Goal: Information Seeking & Learning: Learn about a topic

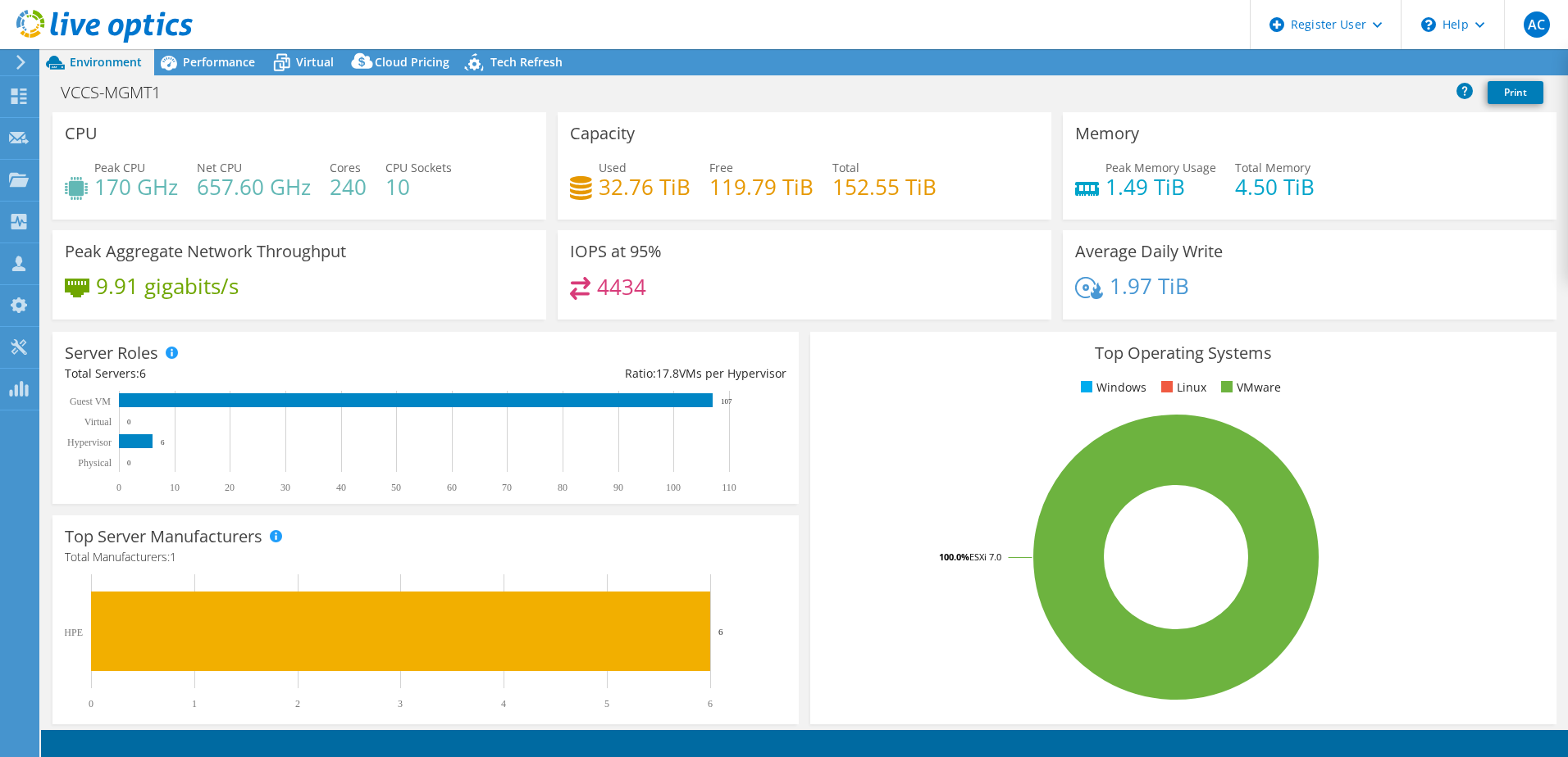
select select "Australia"
select select "AUD"
click at [184, 60] on span "Performance" at bounding box center [218, 62] width 72 height 16
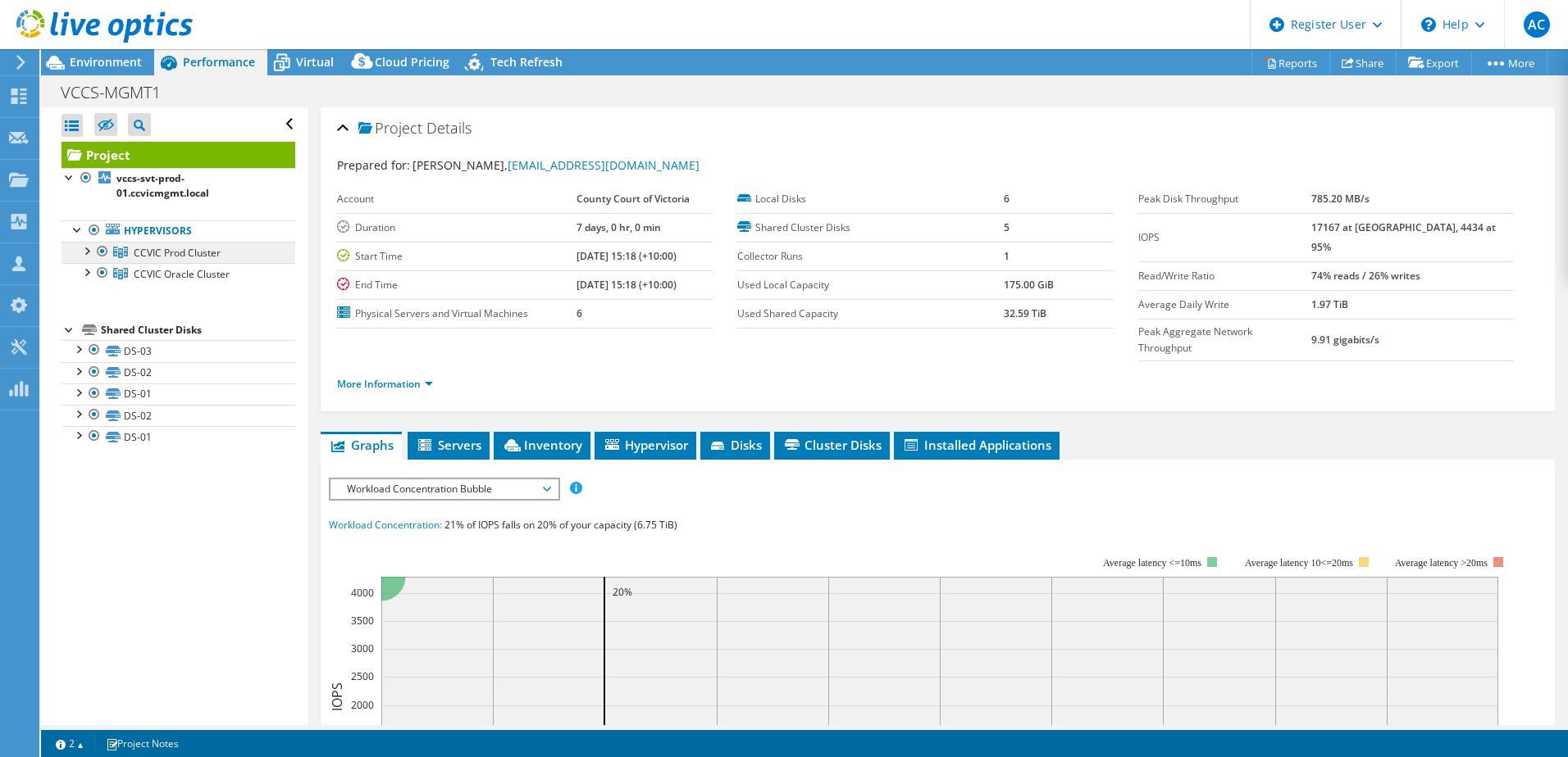
click at [114, 252] on icon at bounding box center [120, 253] width 15 height 12
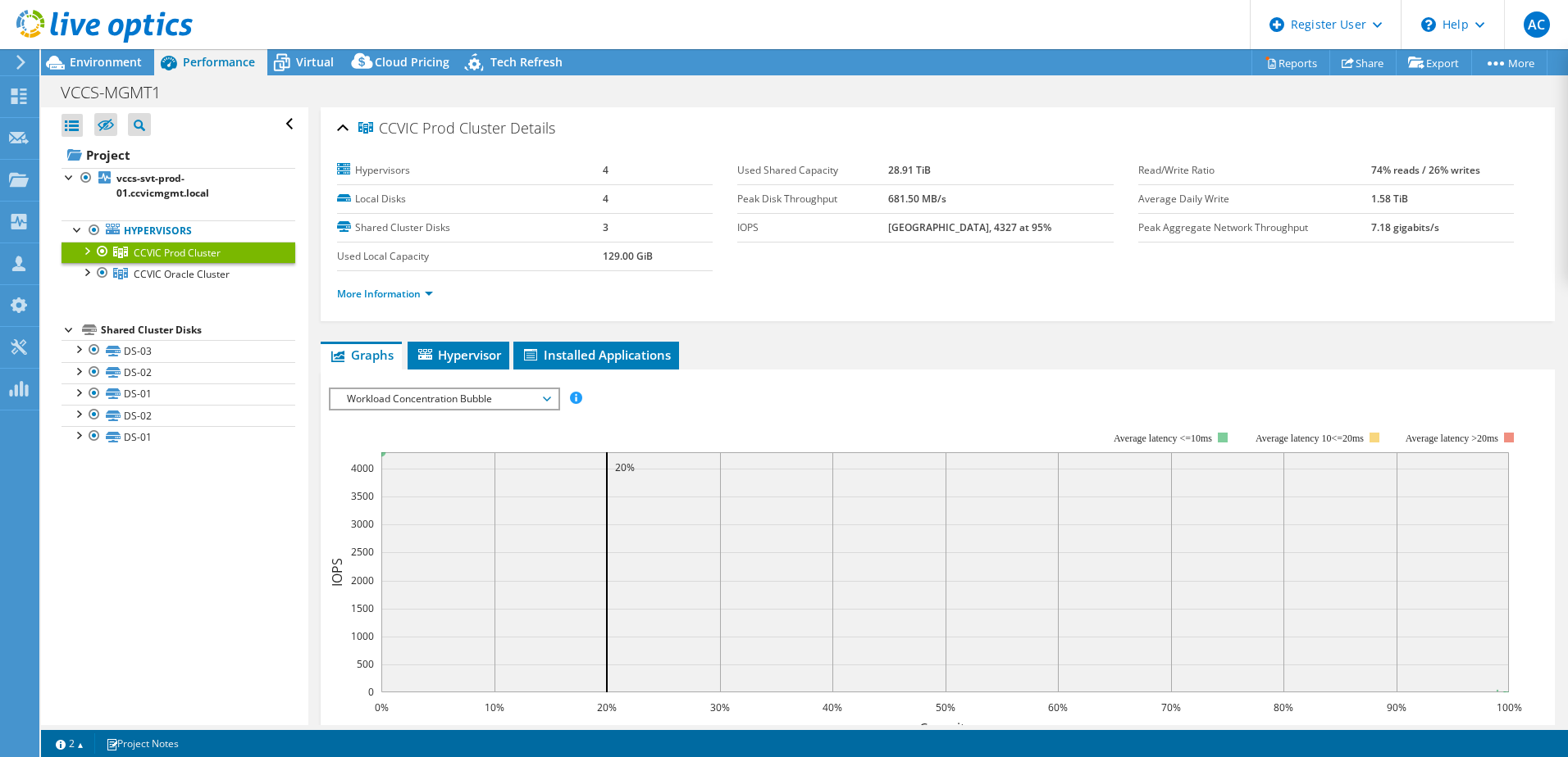
click at [85, 251] on div at bounding box center [86, 250] width 17 height 17
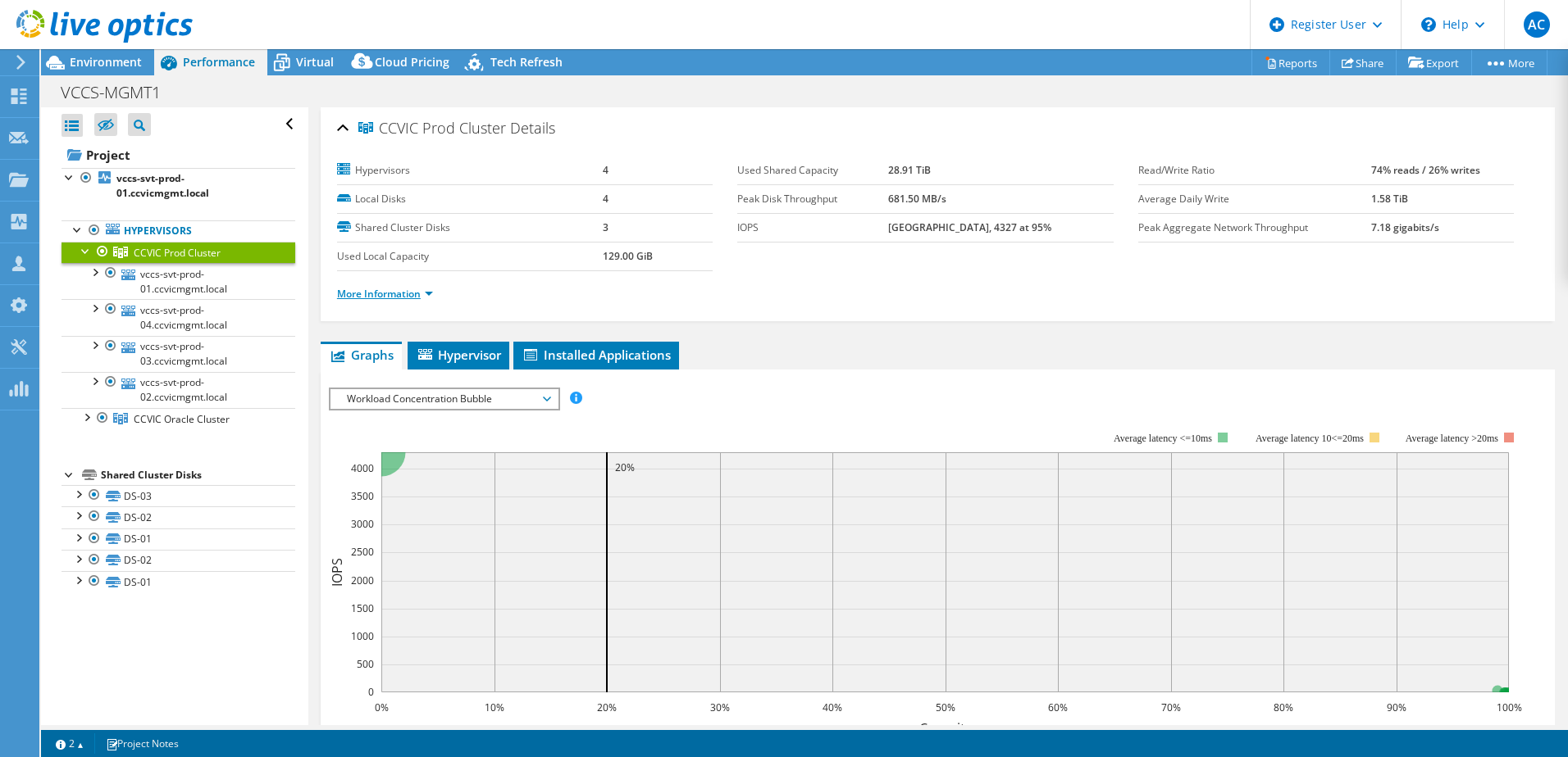
click at [401, 290] on link "More Information" at bounding box center [385, 294] width 96 height 14
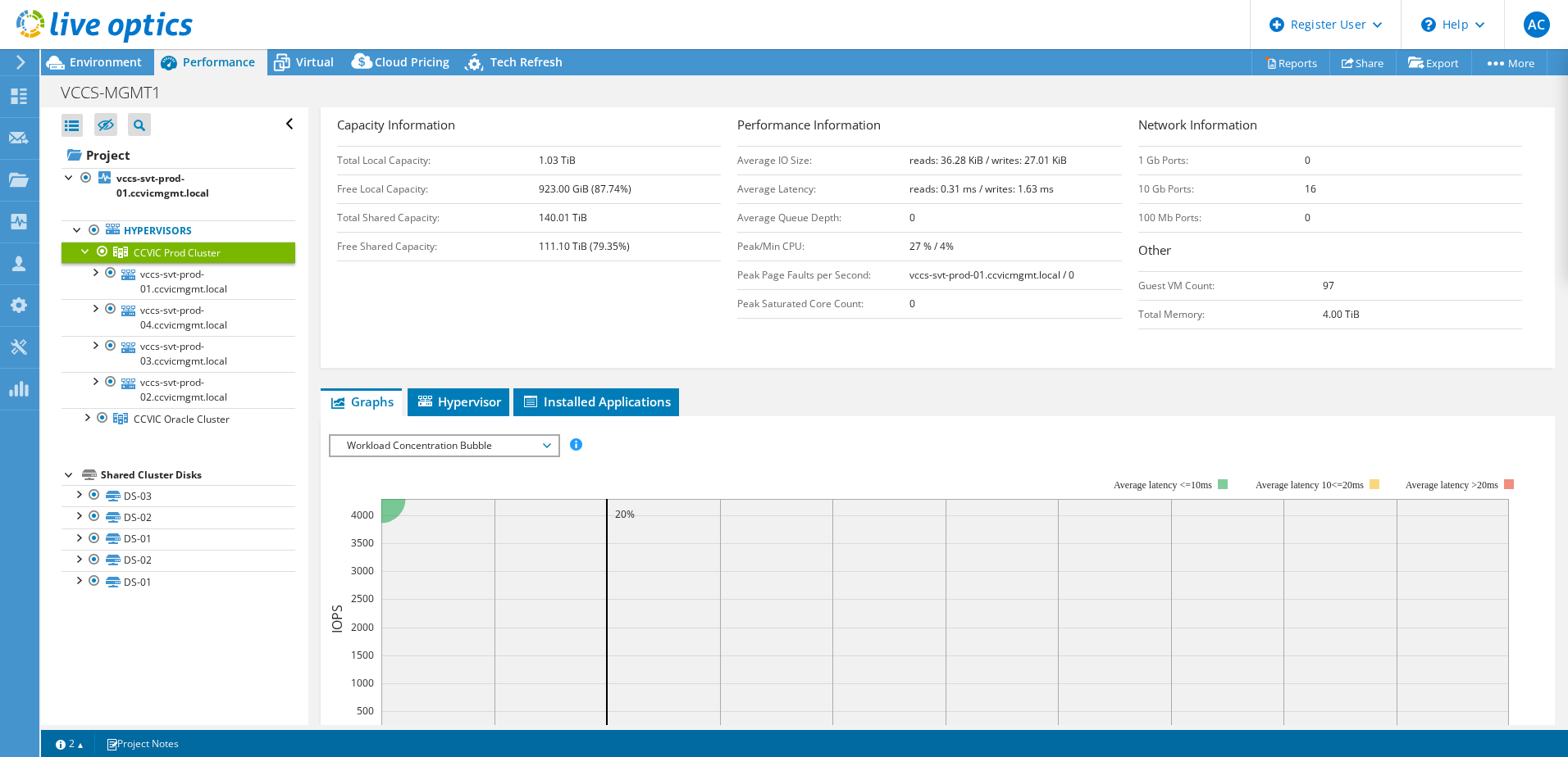
scroll to position [328, 0]
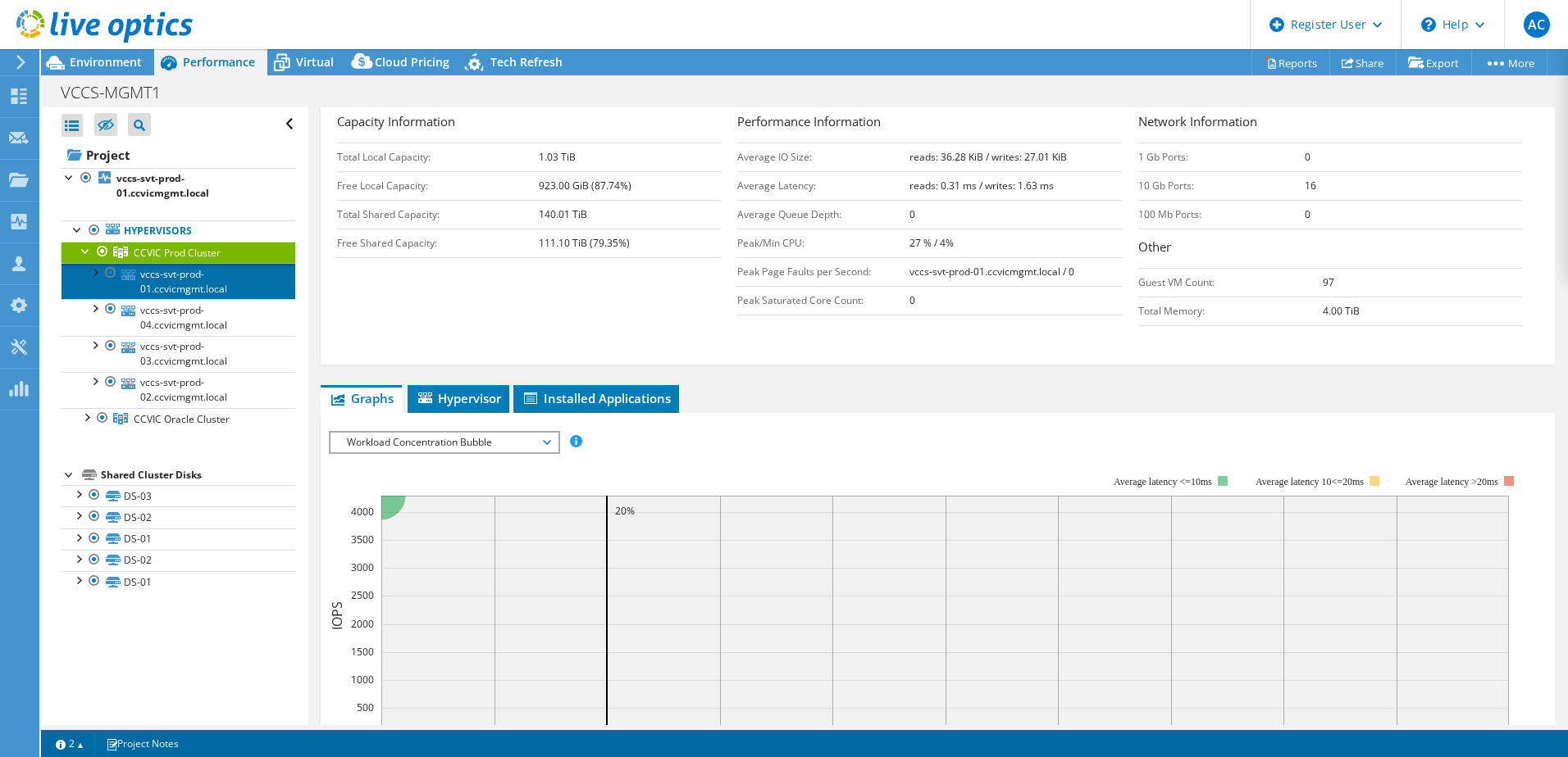
click at [137, 273] on link "vccs-svt-prod-01.ccvicmgmt.local" at bounding box center [178, 281] width 233 height 36
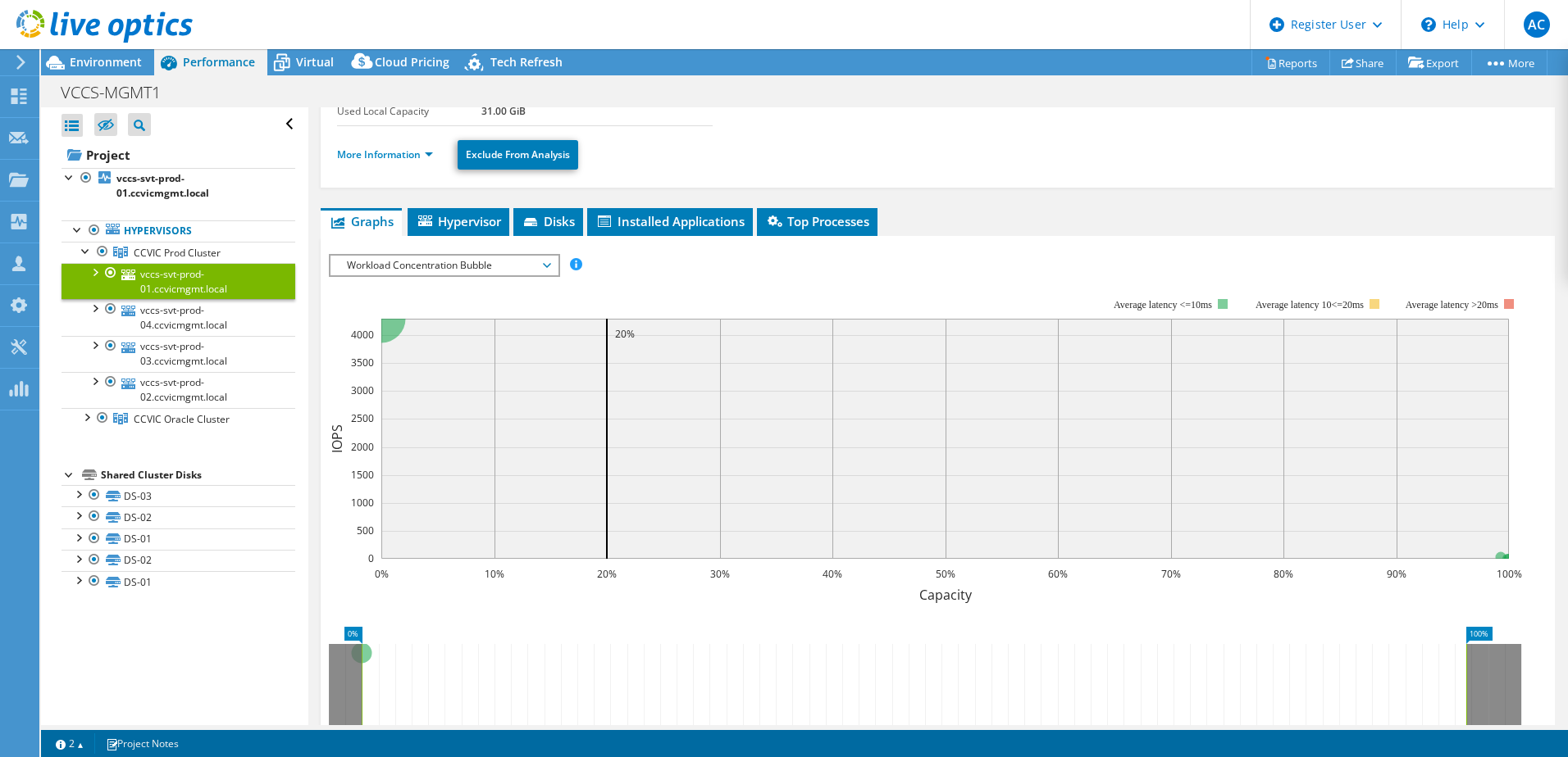
scroll to position [0, 0]
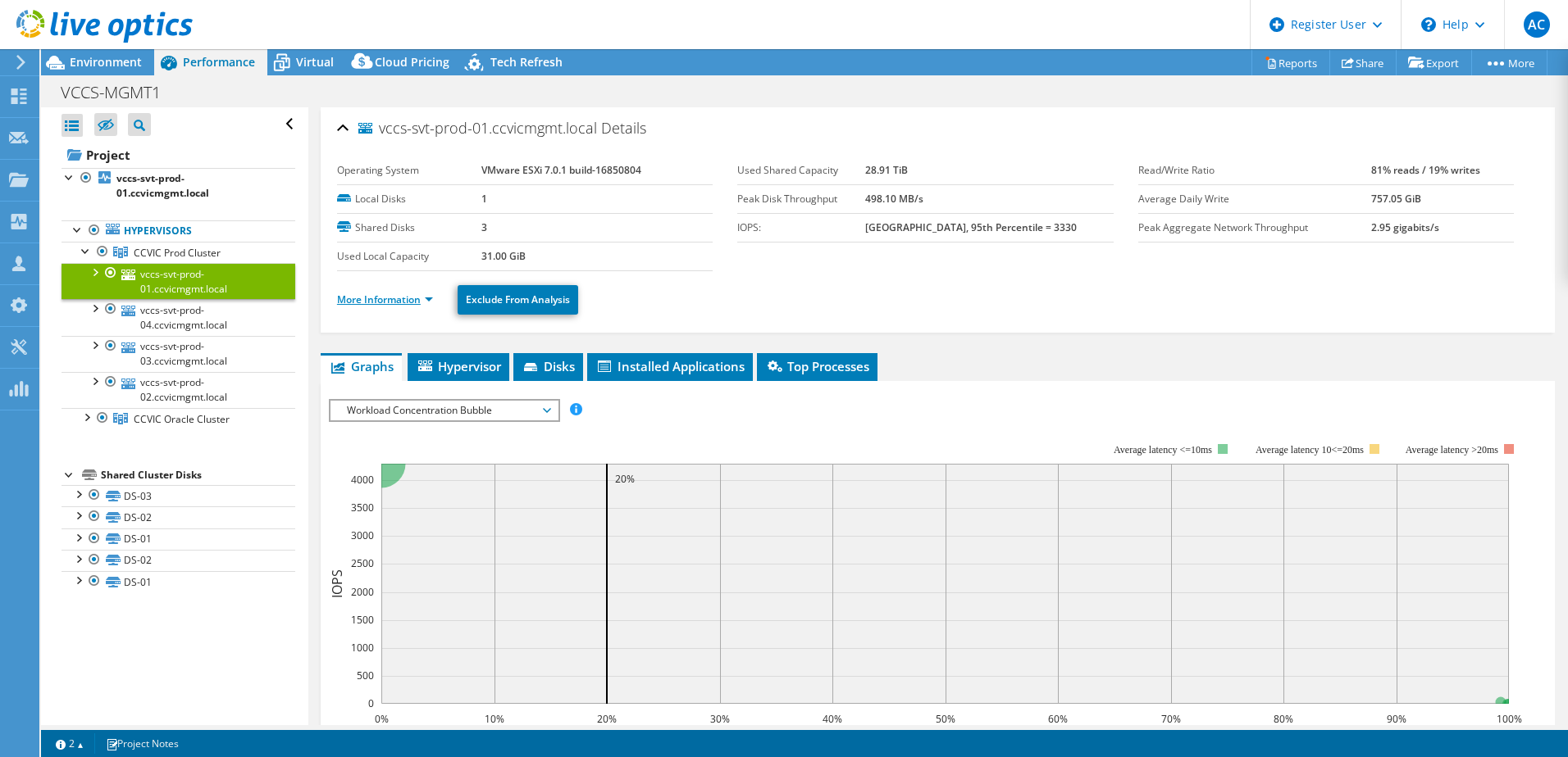
click at [374, 299] on link "More Information" at bounding box center [385, 299] width 96 height 14
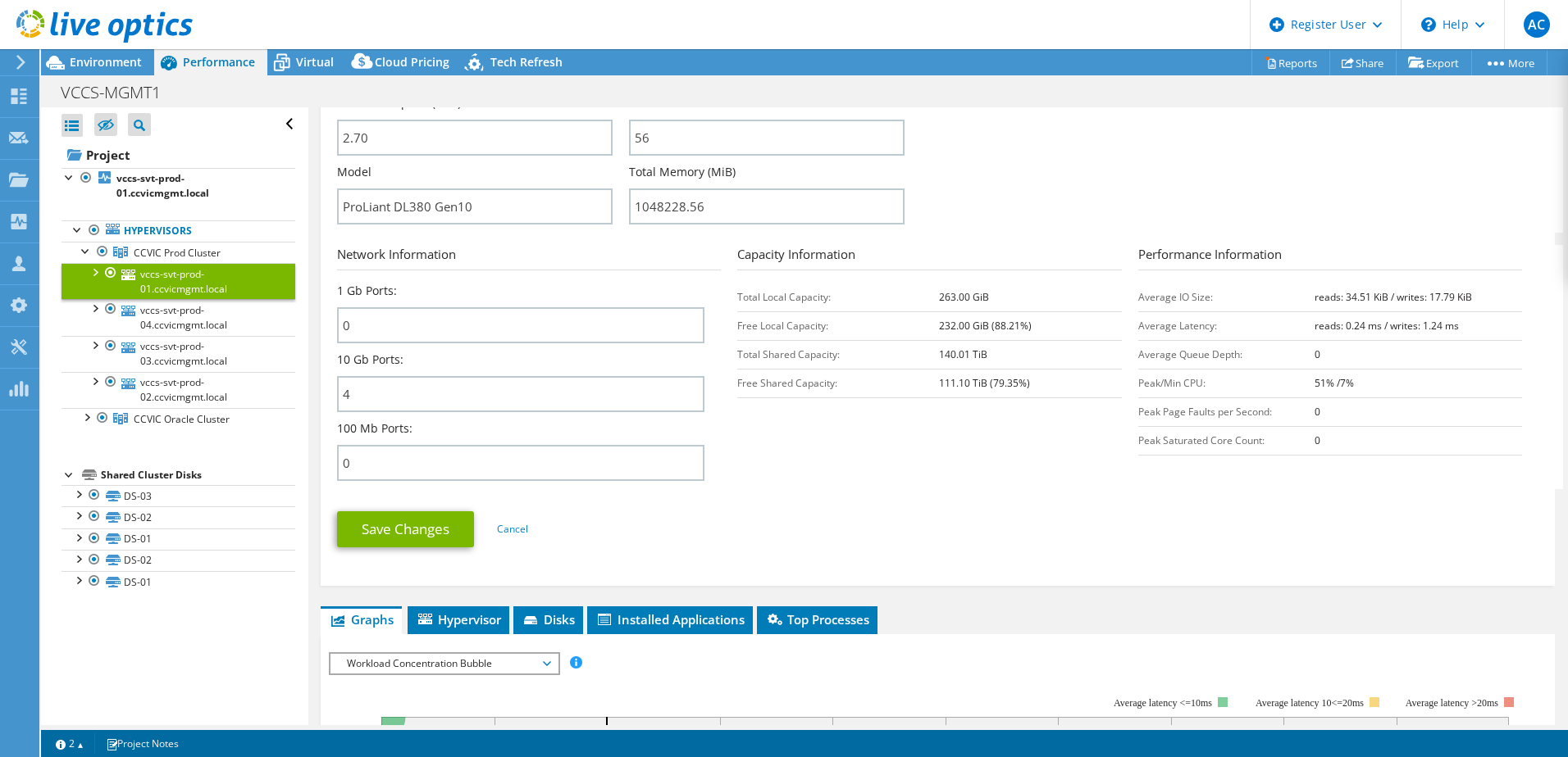
scroll to position [492, 0]
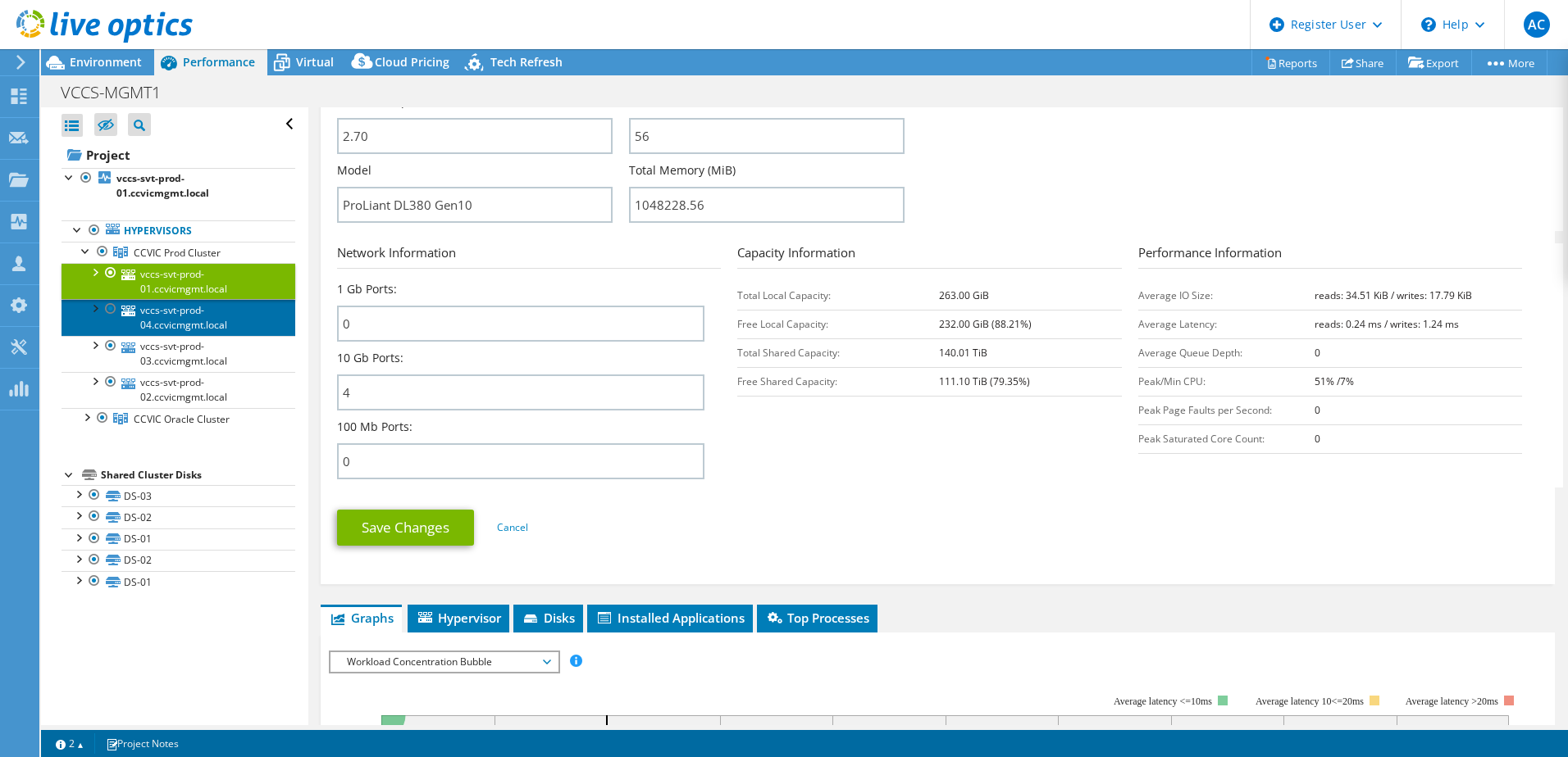
click at [185, 324] on link "vccs-svt-prod-04.ccvicmgmt.local" at bounding box center [178, 317] width 233 height 36
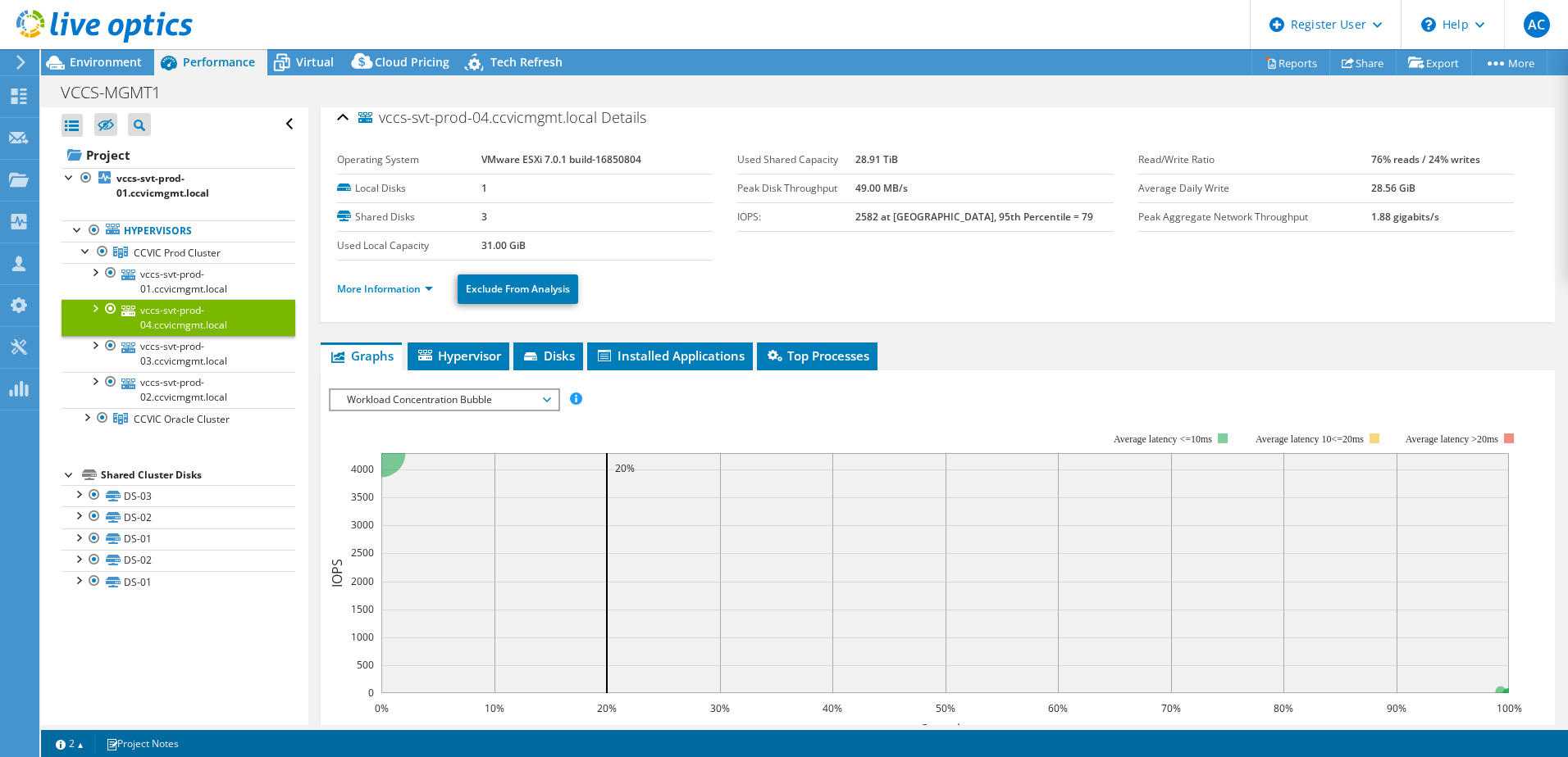
scroll to position [0, 0]
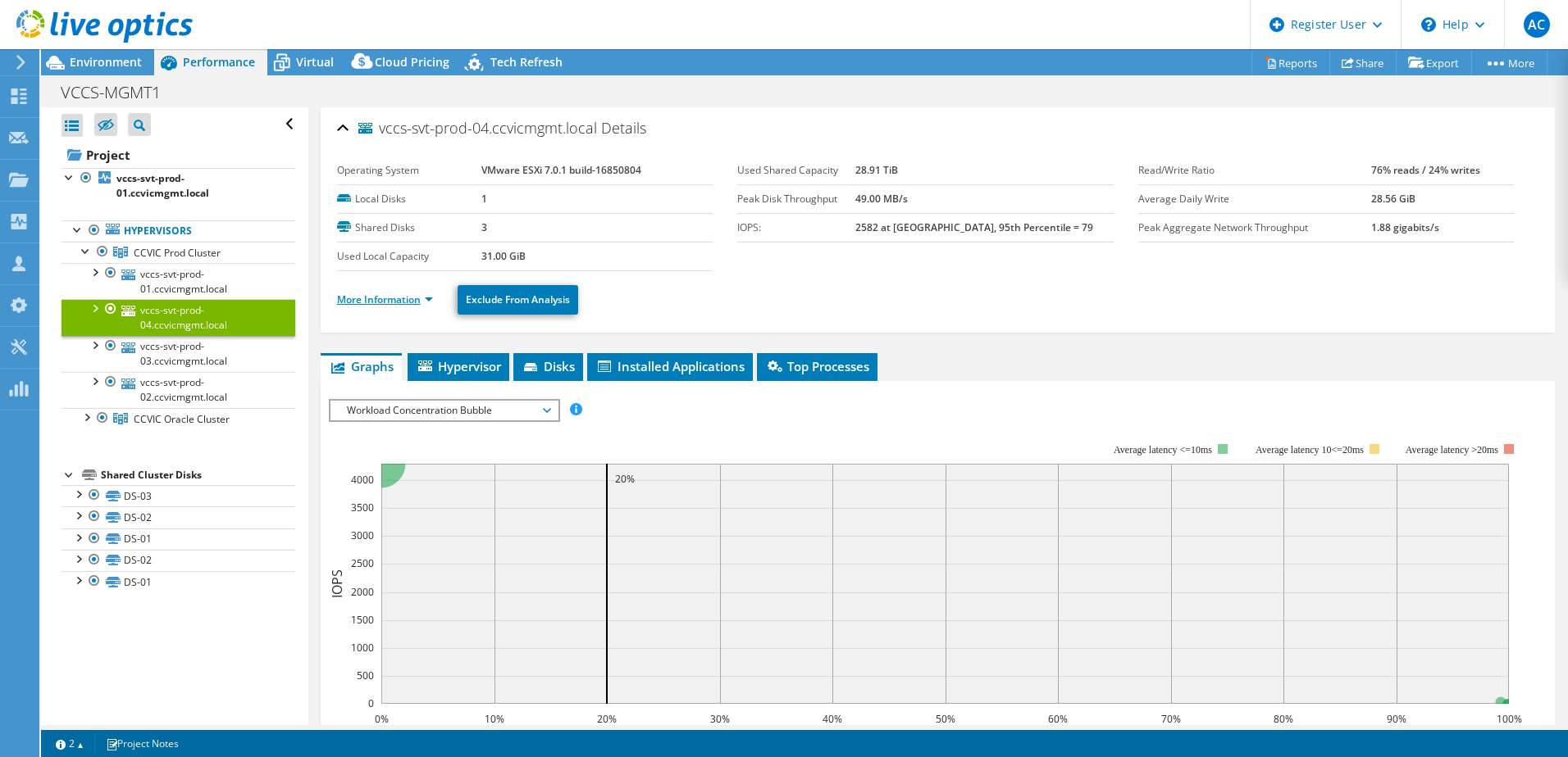
click at [388, 294] on link "More Information" at bounding box center [385, 299] width 96 height 14
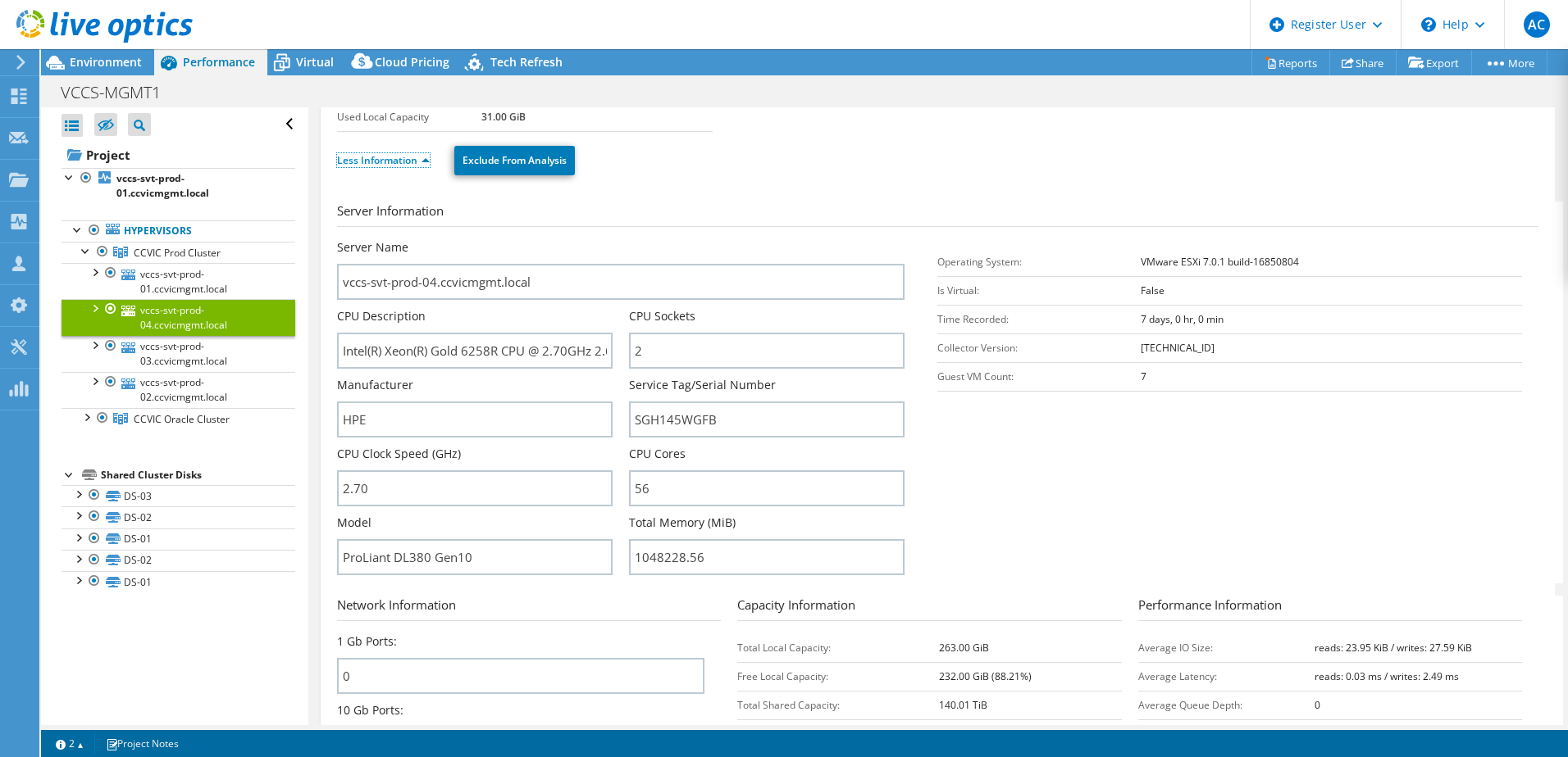
scroll to position [328, 0]
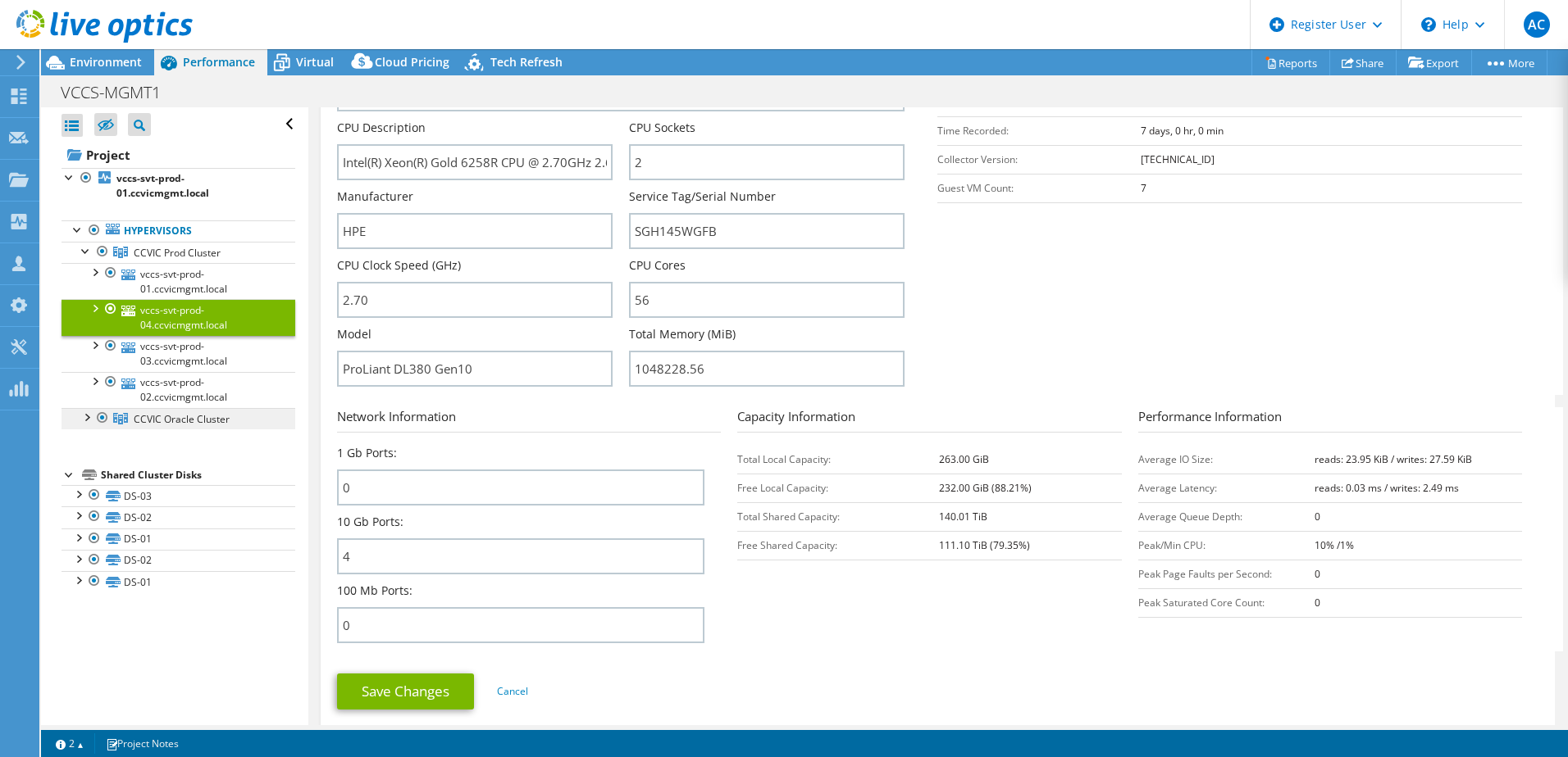
click at [234, 428] on link "CCVIC Oracle Cluster" at bounding box center [178, 419] width 233 height 22
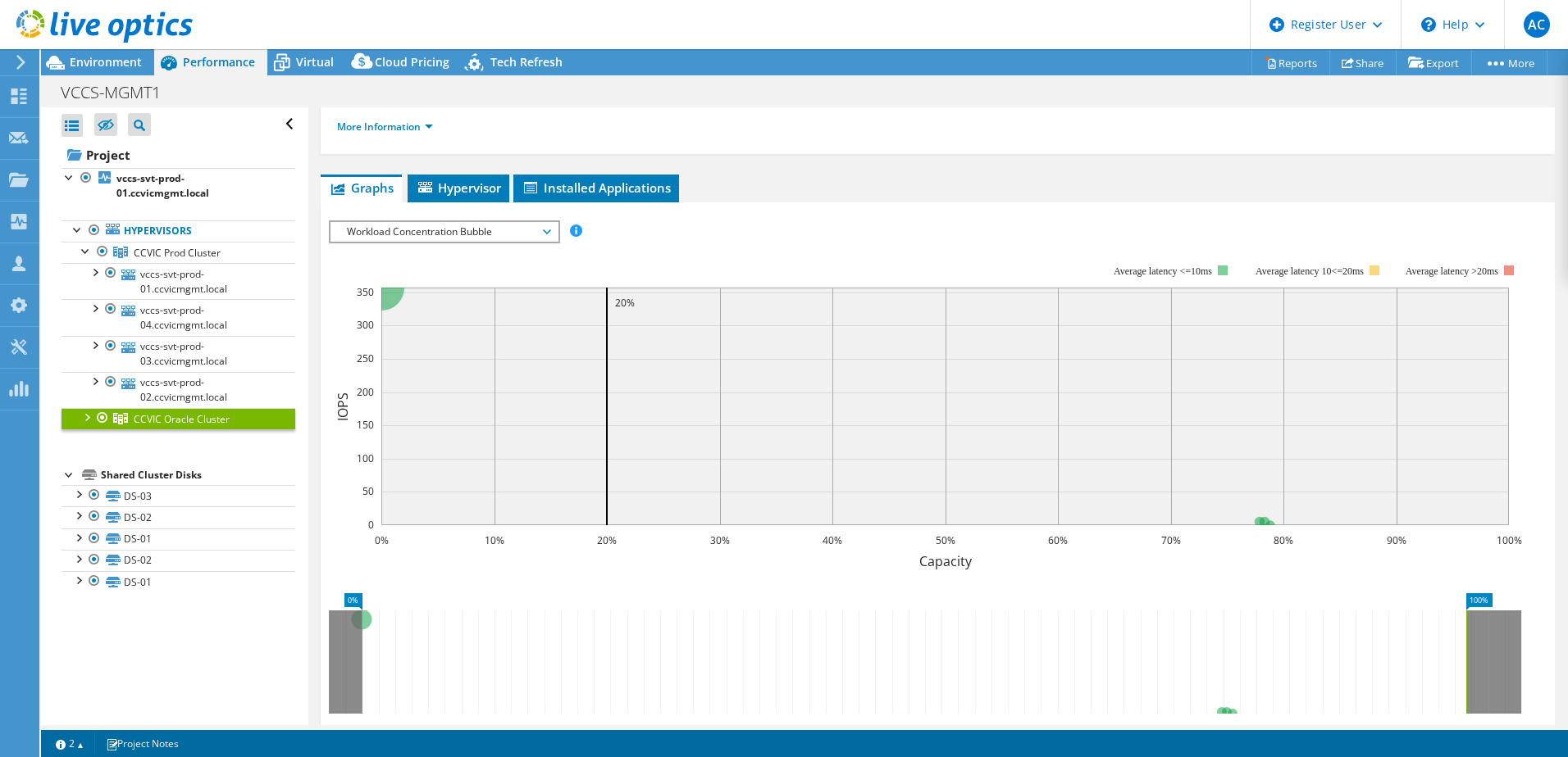
scroll to position [0, 0]
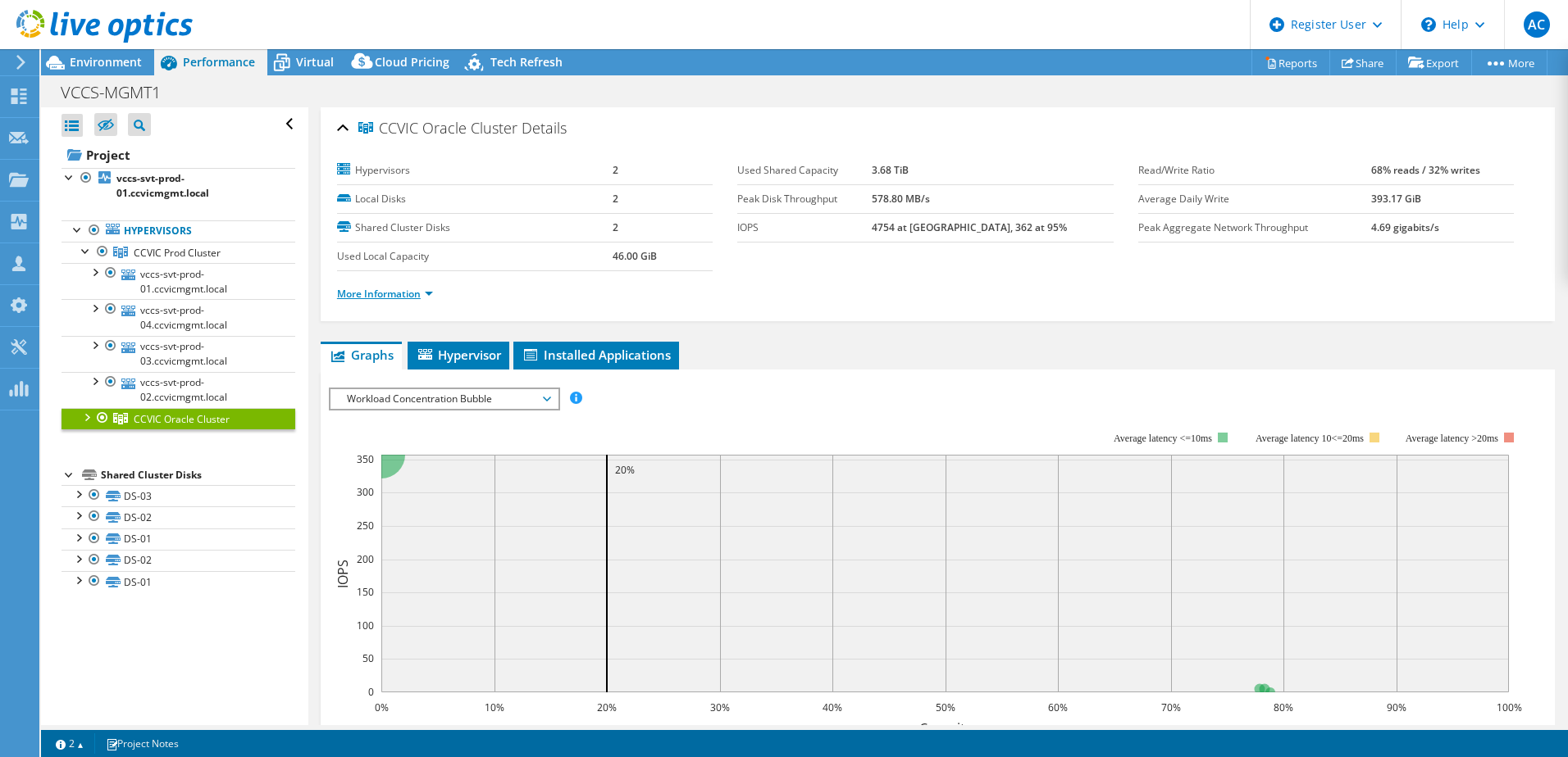
click at [355, 297] on link "More Information" at bounding box center [385, 294] width 96 height 14
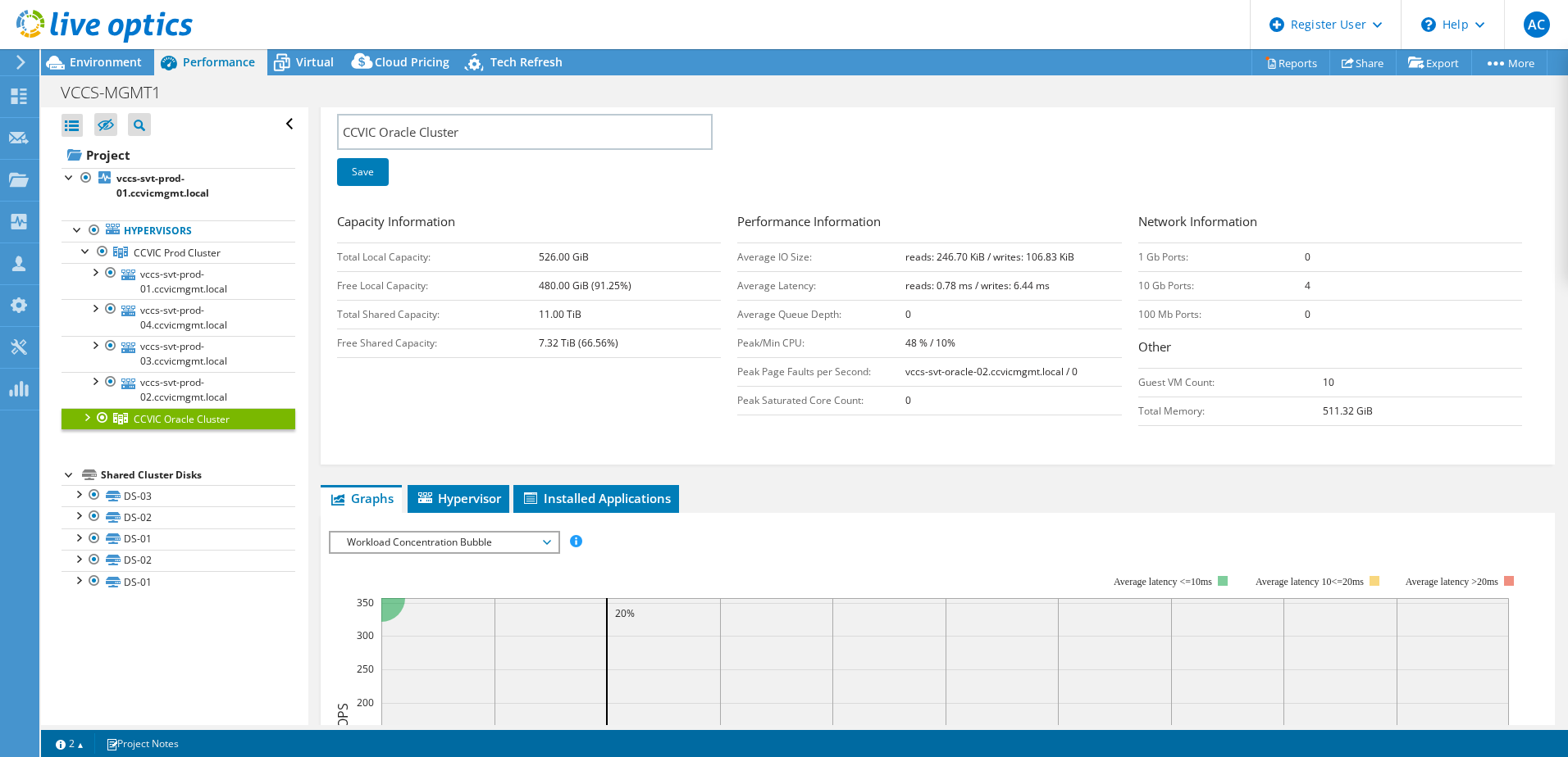
scroll to position [82, 0]
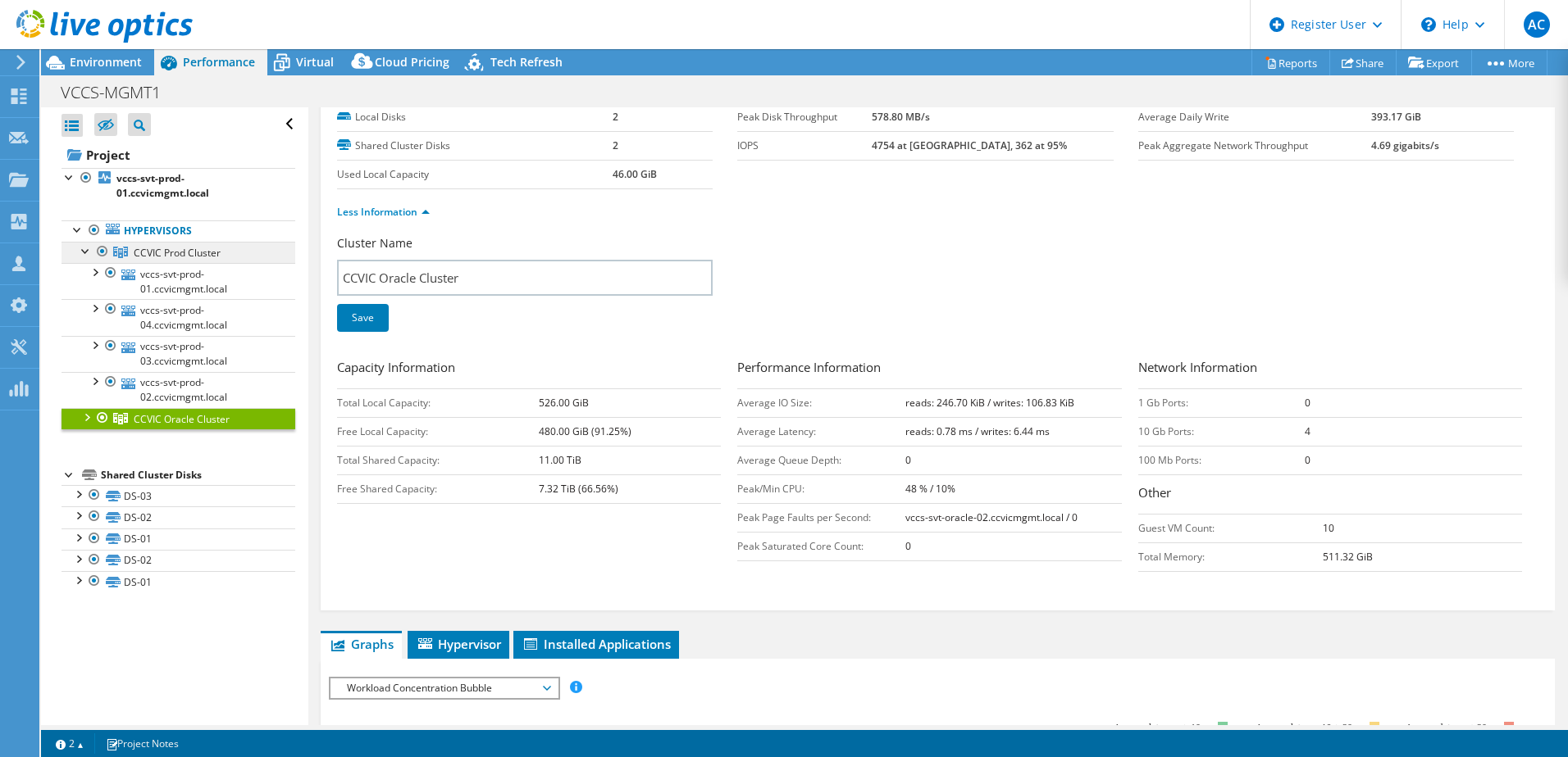
click at [154, 251] on span "CCVIC Prod Cluster" at bounding box center [177, 253] width 87 height 14
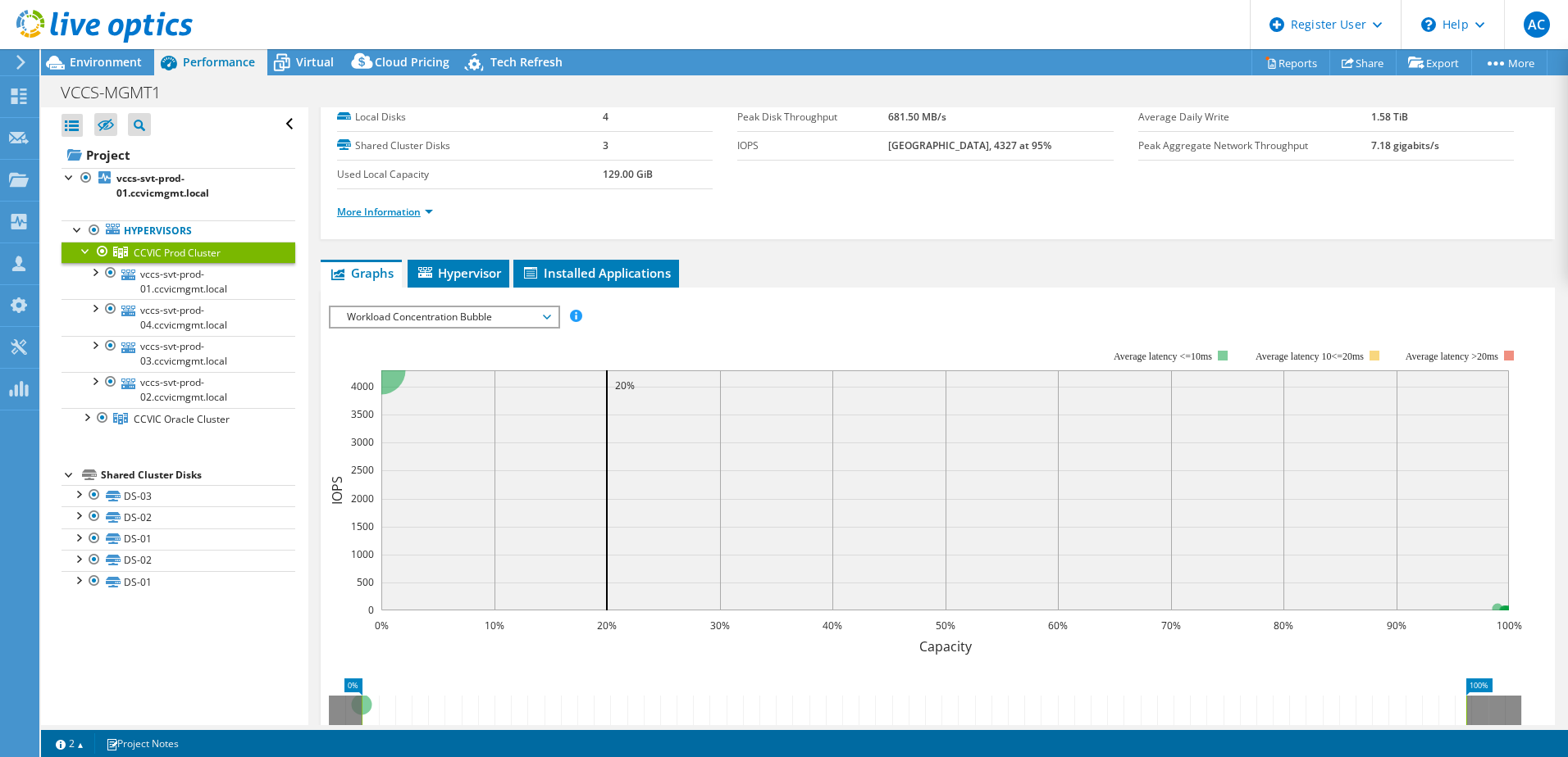
click at [394, 205] on link "More Information" at bounding box center [385, 211] width 96 height 14
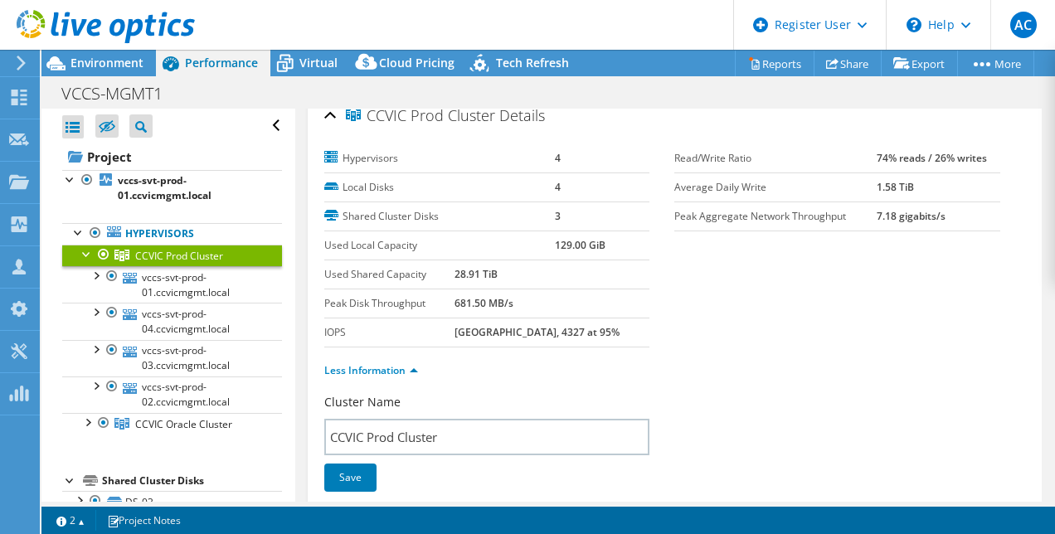
scroll to position [0, 0]
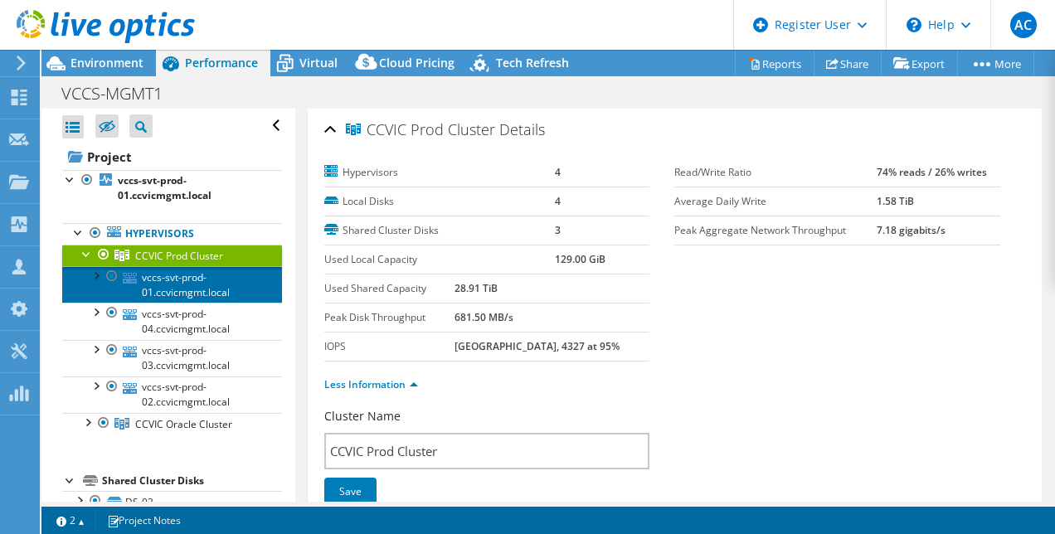
click at [203, 277] on link "vccs-svt-prod-01.ccvicmgmt.local" at bounding box center [172, 284] width 220 height 36
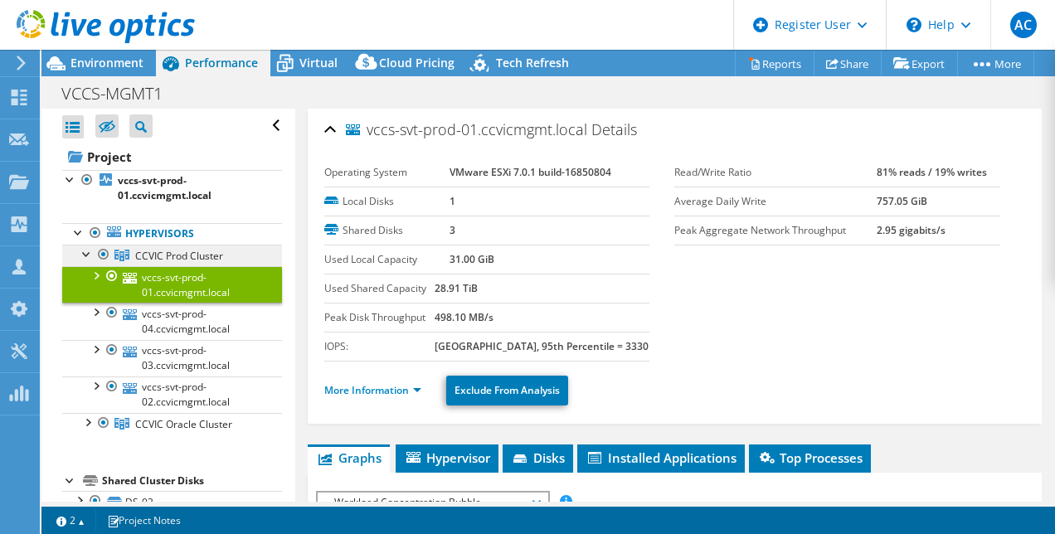
click at [202, 245] on link "CCVIC Prod Cluster" at bounding box center [172, 256] width 220 height 22
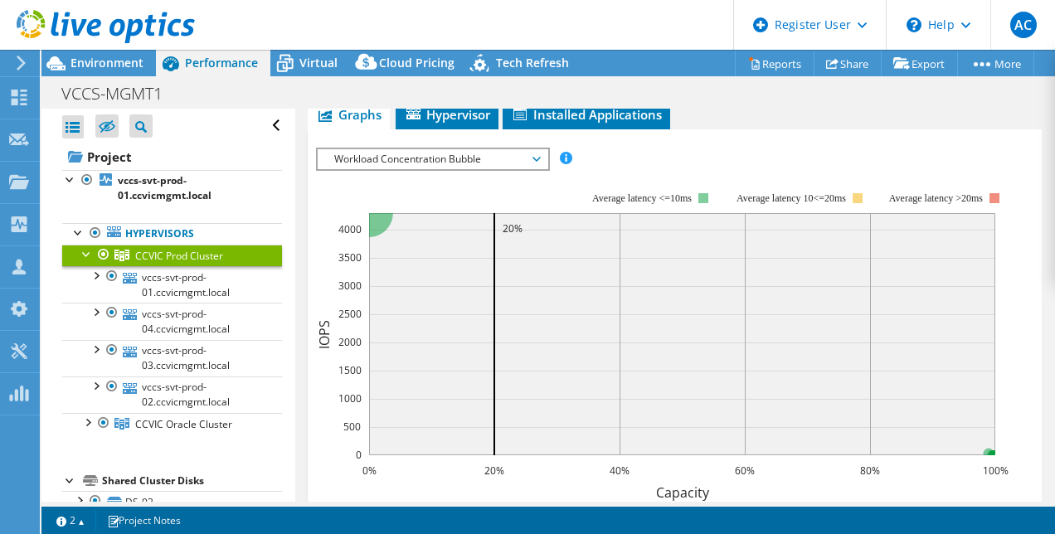
scroll to position [83, 0]
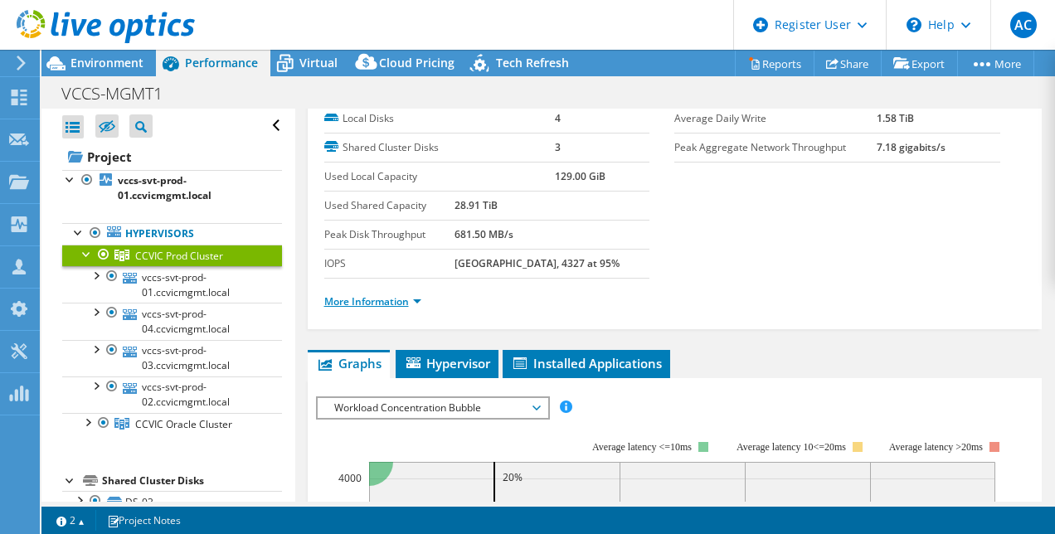
click at [394, 302] on link "More Information" at bounding box center [372, 301] width 97 height 14
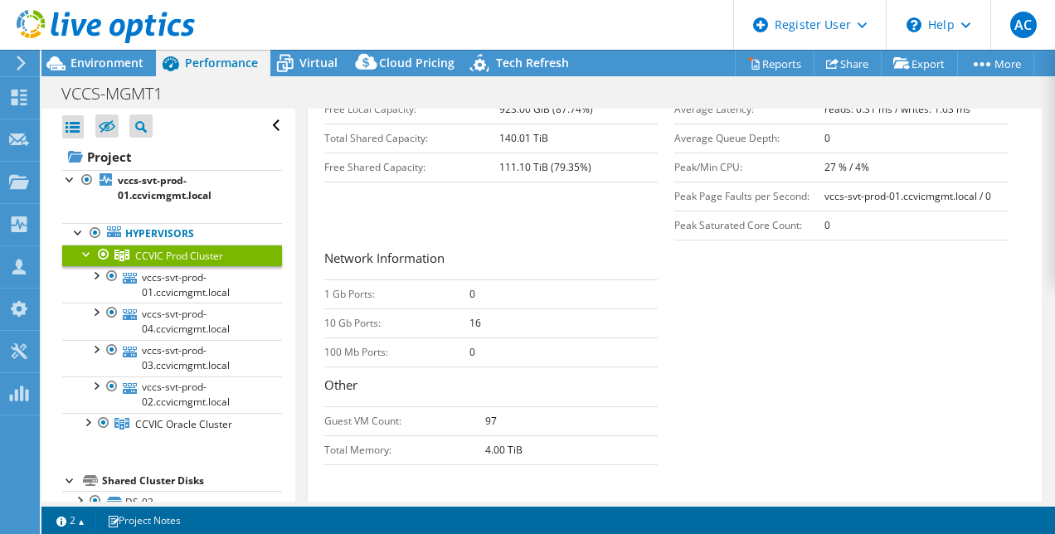
scroll to position [415, 0]
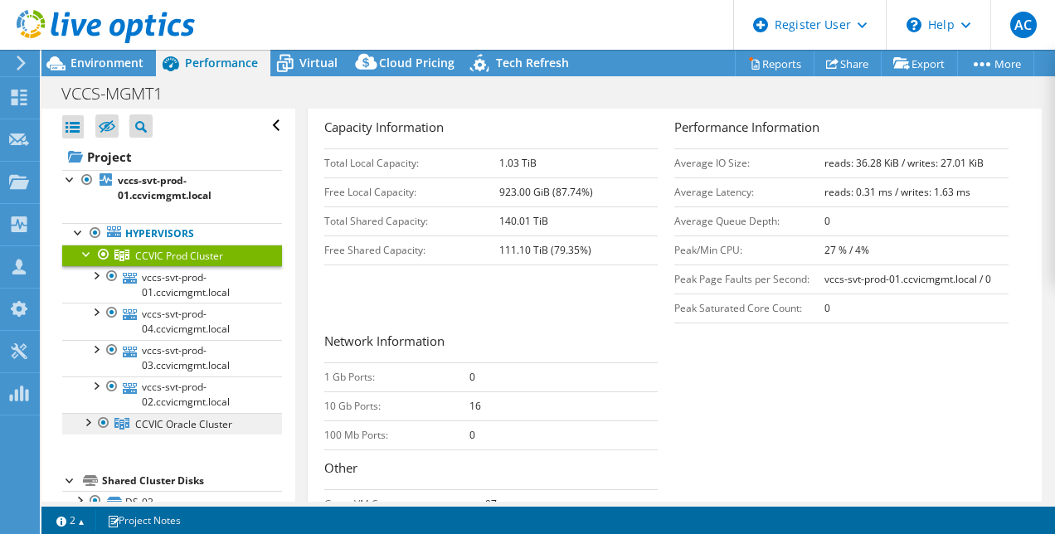
click at [201, 413] on link "CCVIC Oracle Cluster" at bounding box center [172, 424] width 220 height 22
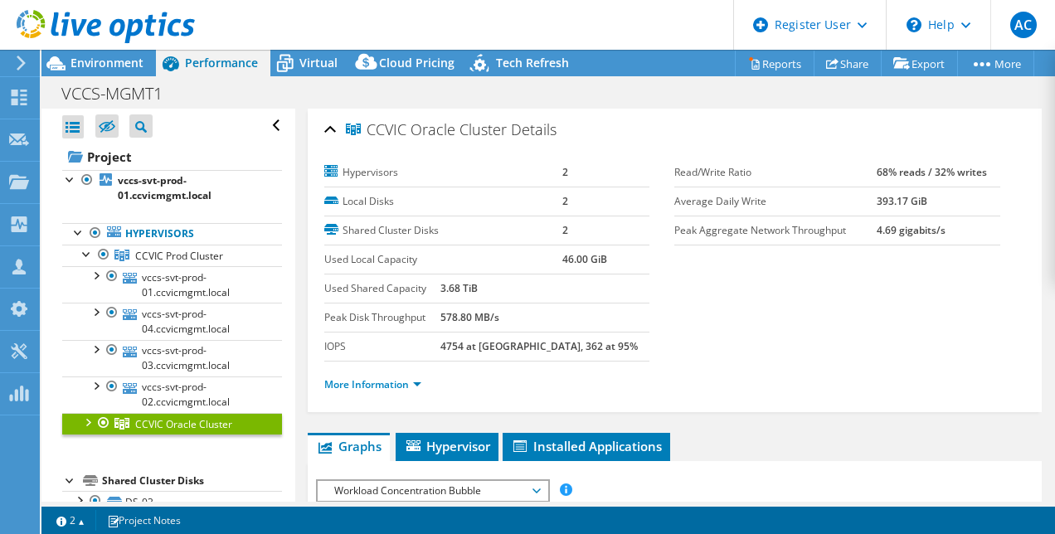
scroll to position [0, 0]
click at [385, 378] on link "More Information" at bounding box center [372, 384] width 97 height 14
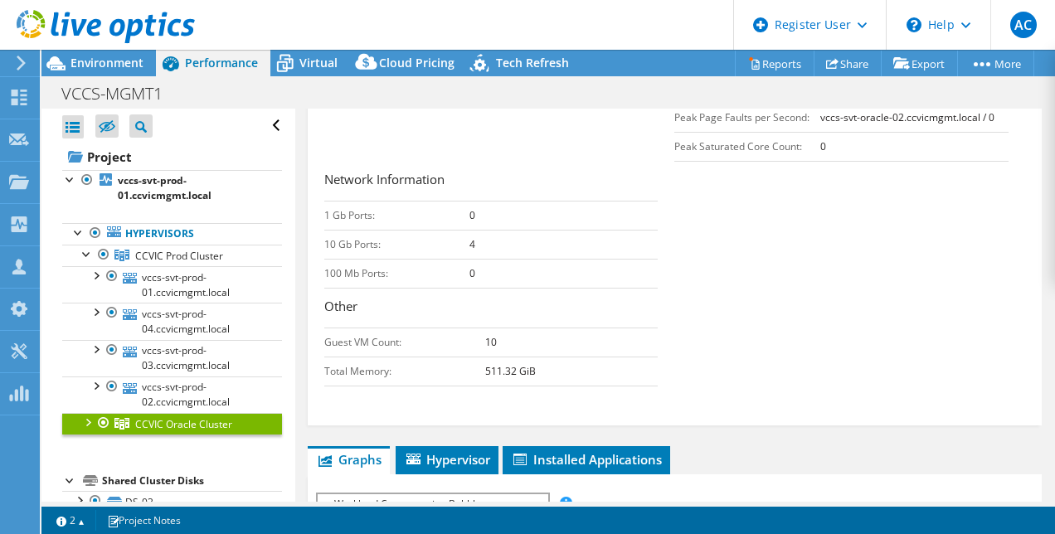
scroll to position [498, 0]
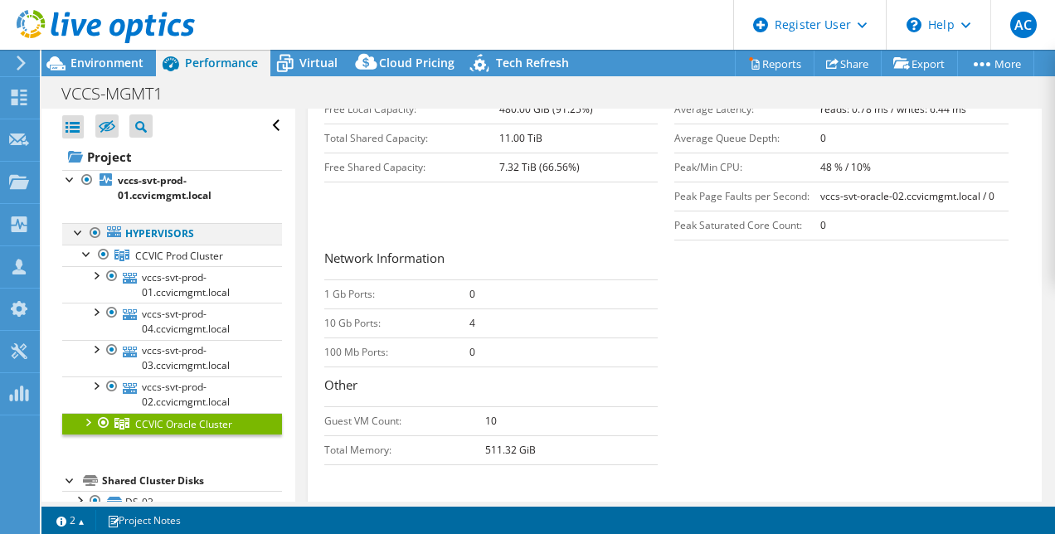
click at [84, 236] on div at bounding box center [78, 231] width 17 height 17
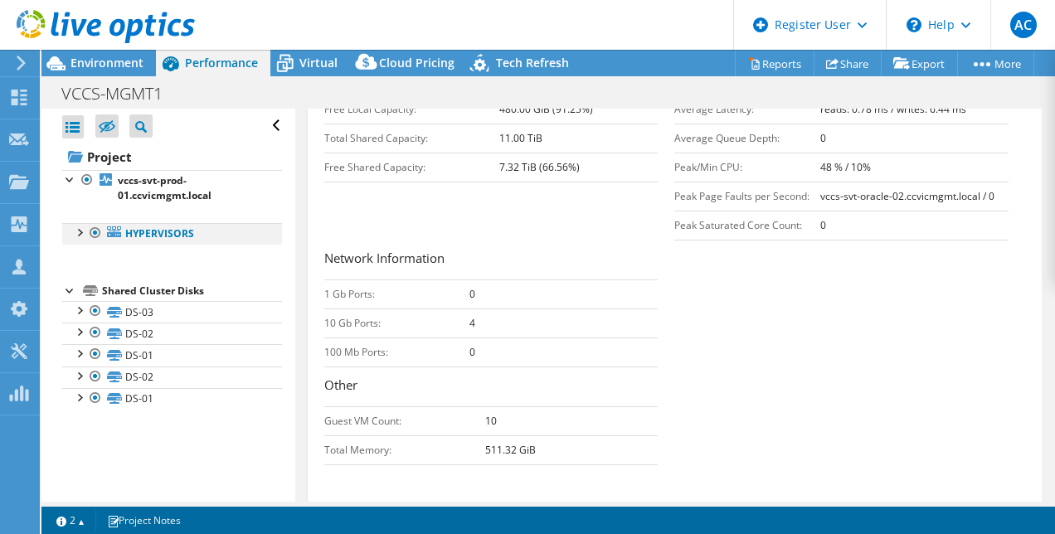
click at [80, 234] on div at bounding box center [78, 231] width 17 height 17
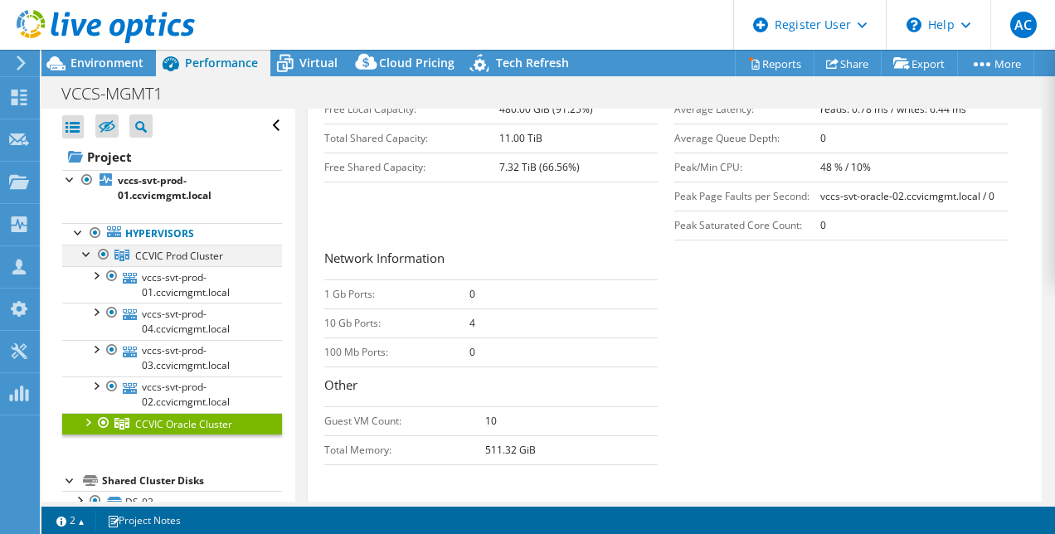
click at [85, 257] on div at bounding box center [87, 253] width 17 height 17
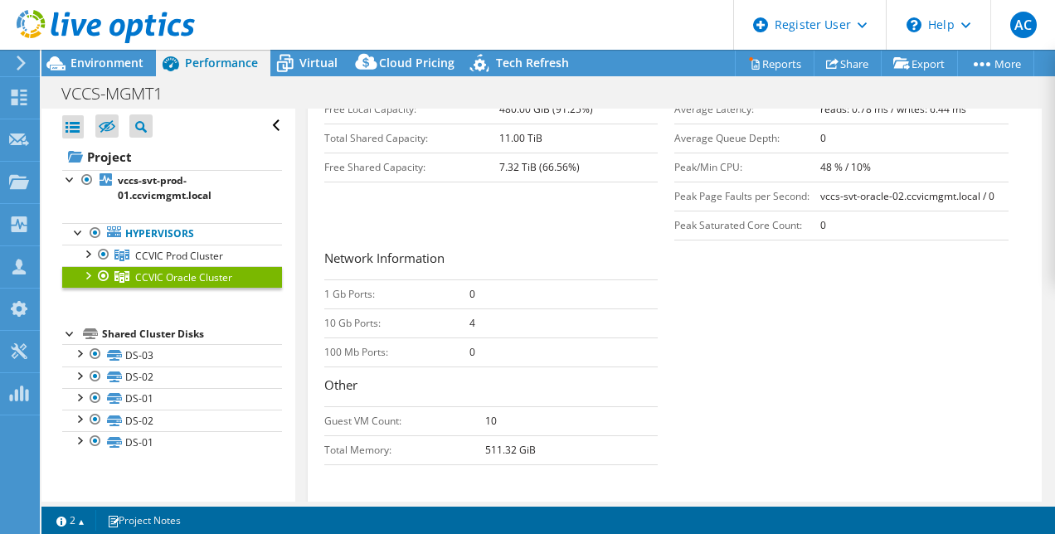
click at [101, 270] on div at bounding box center [103, 276] width 17 height 20
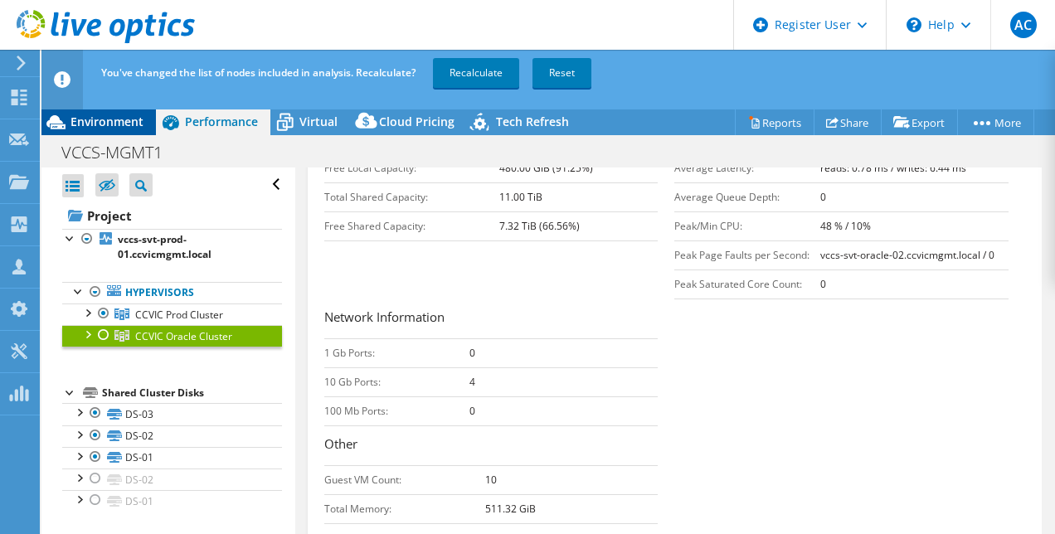
click at [123, 125] on span "Environment" at bounding box center [106, 122] width 73 height 16
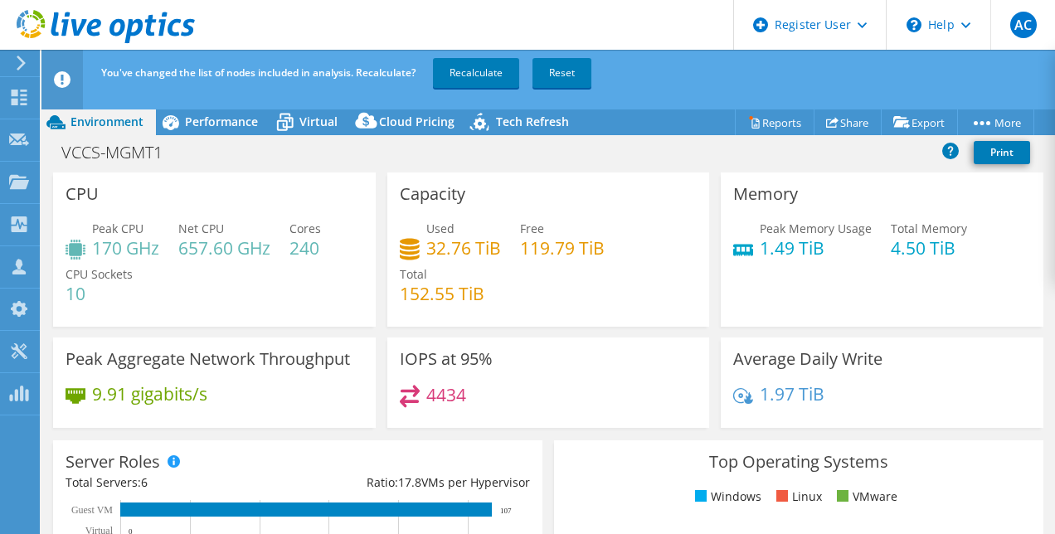
click at [433, 81] on div "You've changed the list of nodes included in analysis. Recalculate? Recalculate…" at bounding box center [579, 73] width 964 height 46
click at [450, 80] on link "Recalculate" at bounding box center [476, 73] width 86 height 30
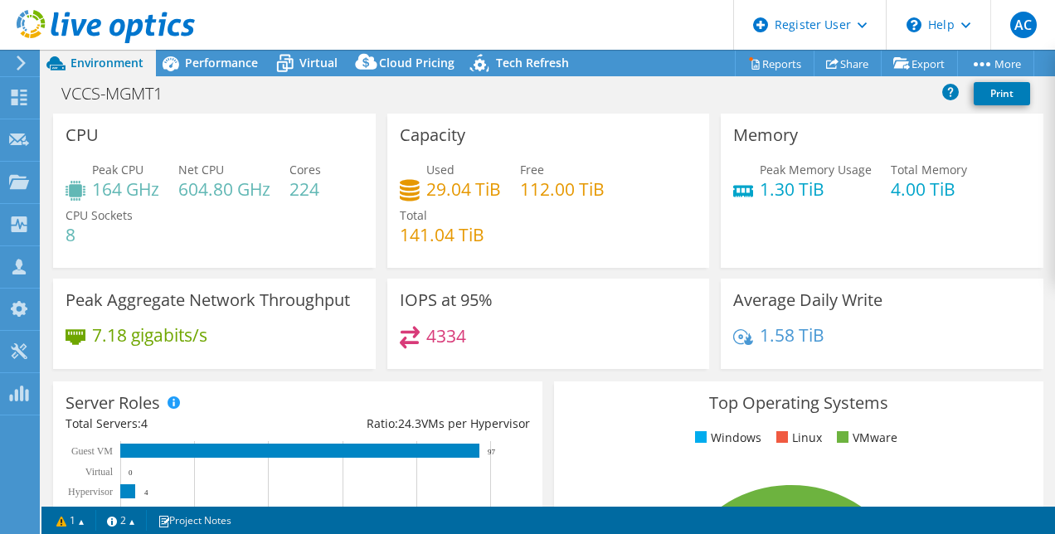
scroll to position [654, 0]
click at [245, 51] on div "Performance" at bounding box center [213, 63] width 114 height 27
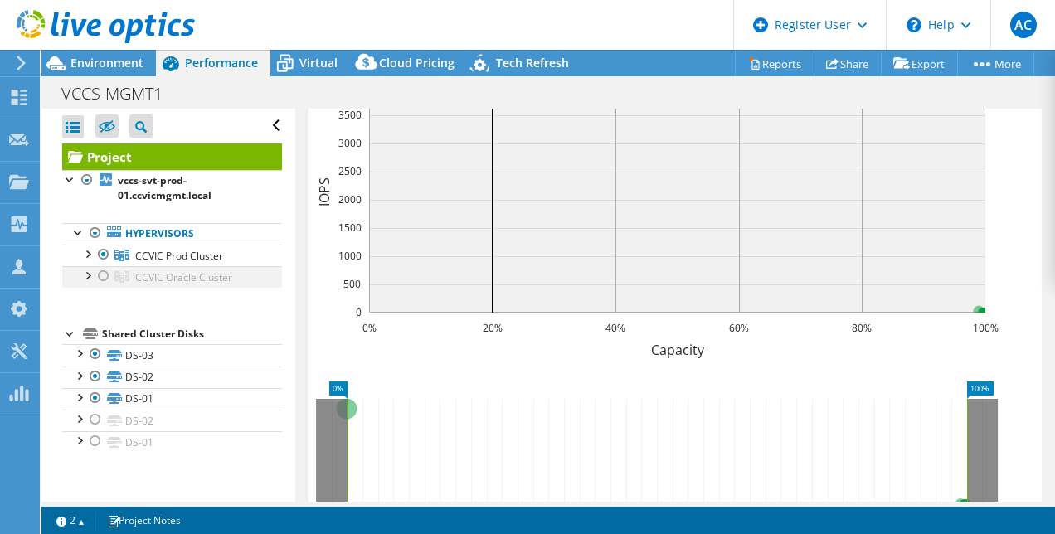
click at [100, 273] on div at bounding box center [103, 276] width 17 height 20
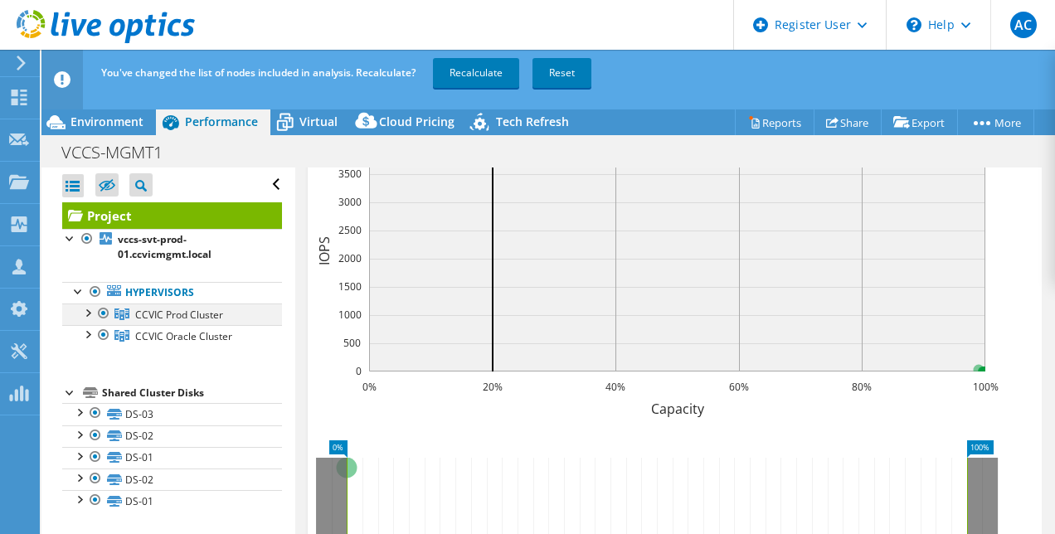
click at [102, 308] on div at bounding box center [103, 314] width 17 height 20
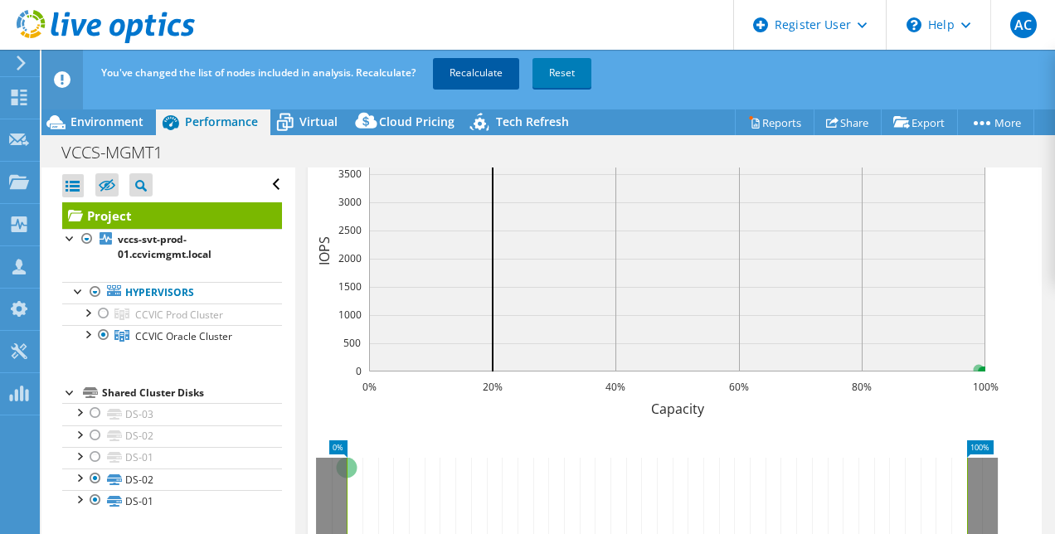
click at [493, 75] on link "Recalculate" at bounding box center [476, 73] width 86 height 30
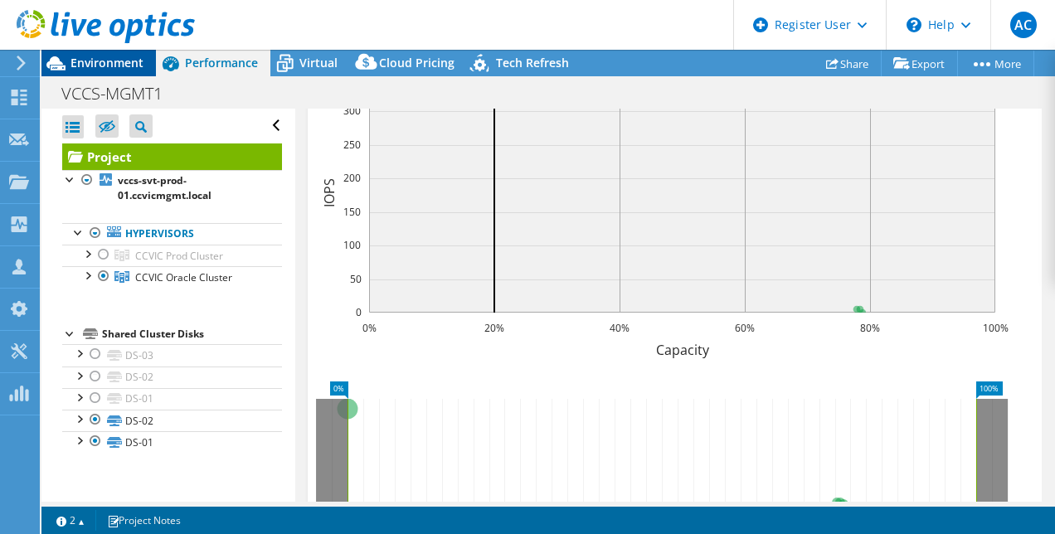
click at [128, 70] on div "Environment" at bounding box center [98, 63] width 114 height 27
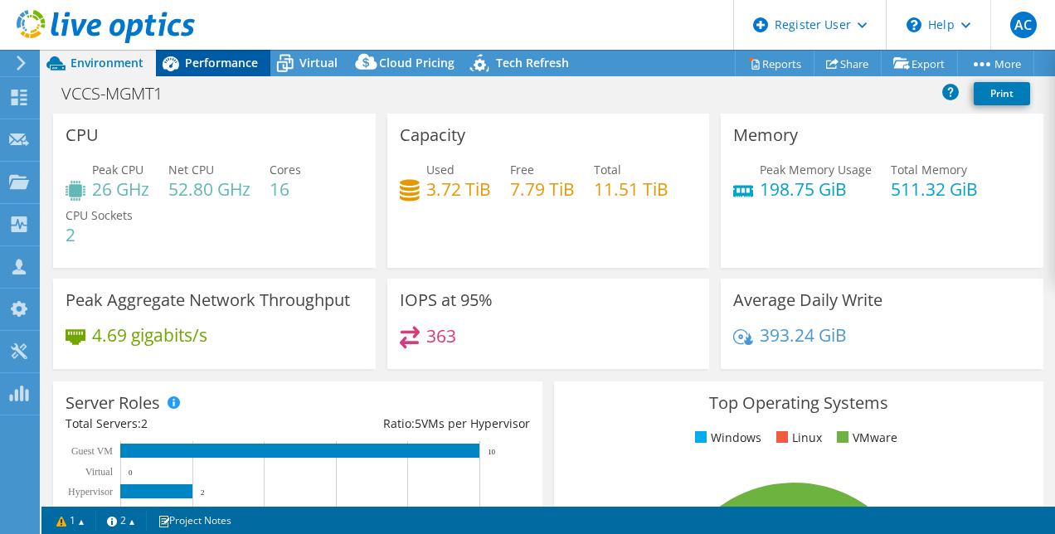
click at [189, 61] on span "Performance" at bounding box center [221, 63] width 73 height 16
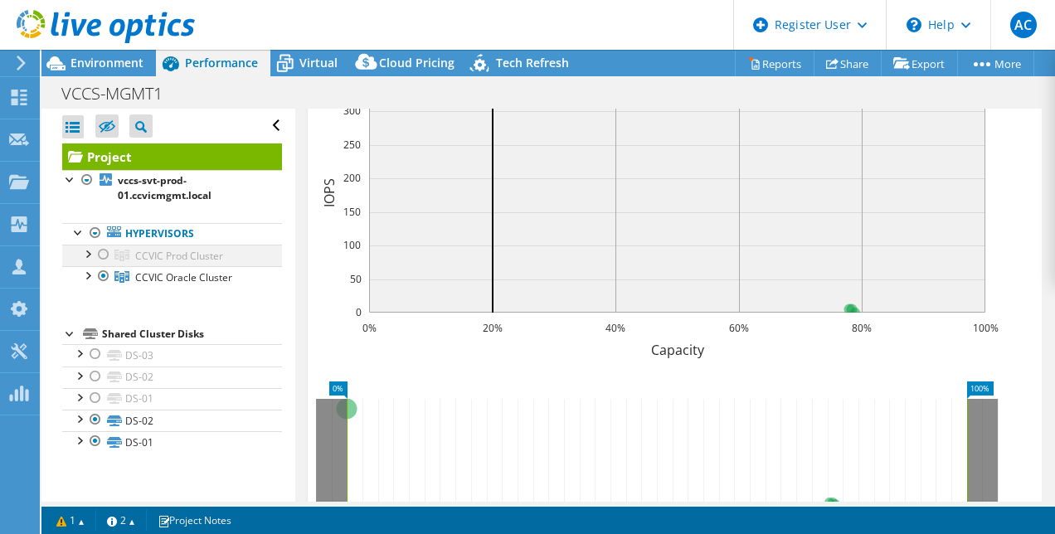
click at [99, 247] on div at bounding box center [103, 255] width 17 height 20
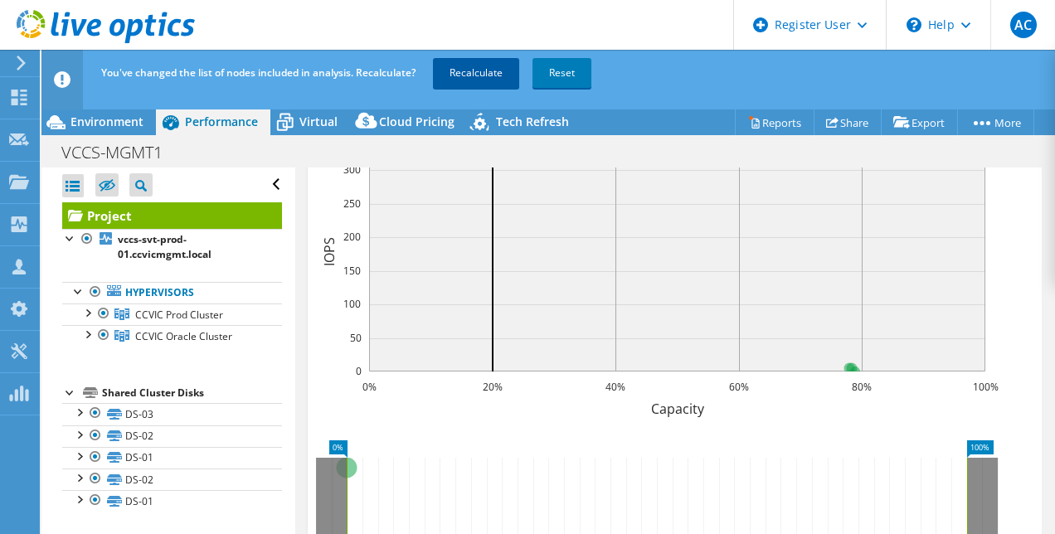
click at [468, 72] on link "Recalculate" at bounding box center [476, 73] width 86 height 30
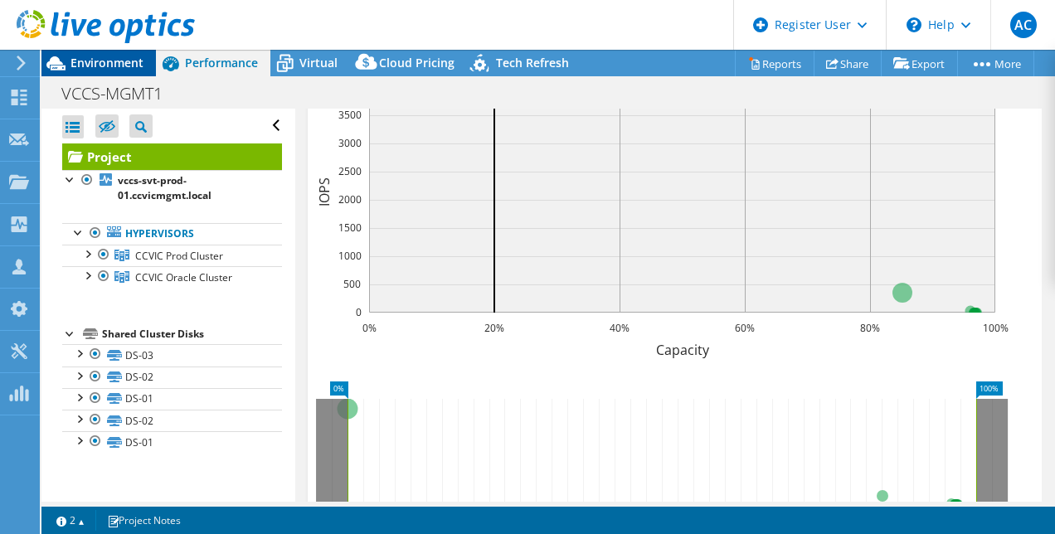
click at [114, 63] on span "Environment" at bounding box center [106, 63] width 73 height 16
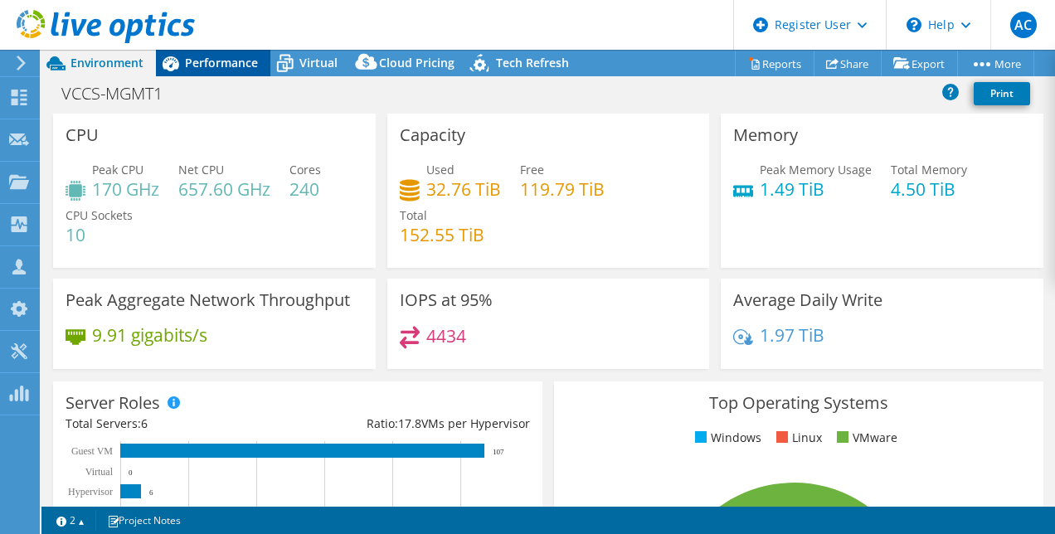
click at [221, 58] on span "Performance" at bounding box center [221, 63] width 73 height 16
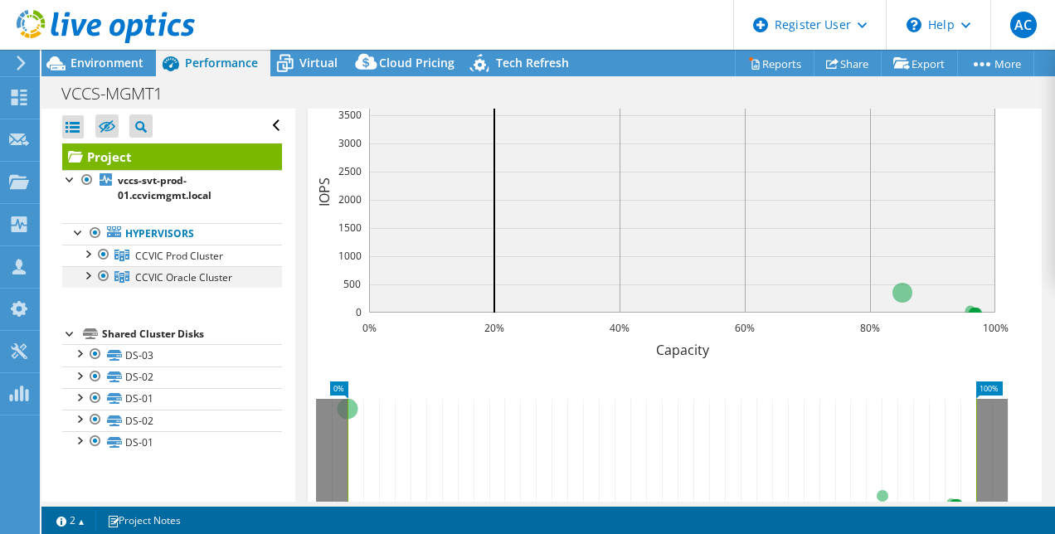
click at [102, 271] on div at bounding box center [103, 276] width 17 height 20
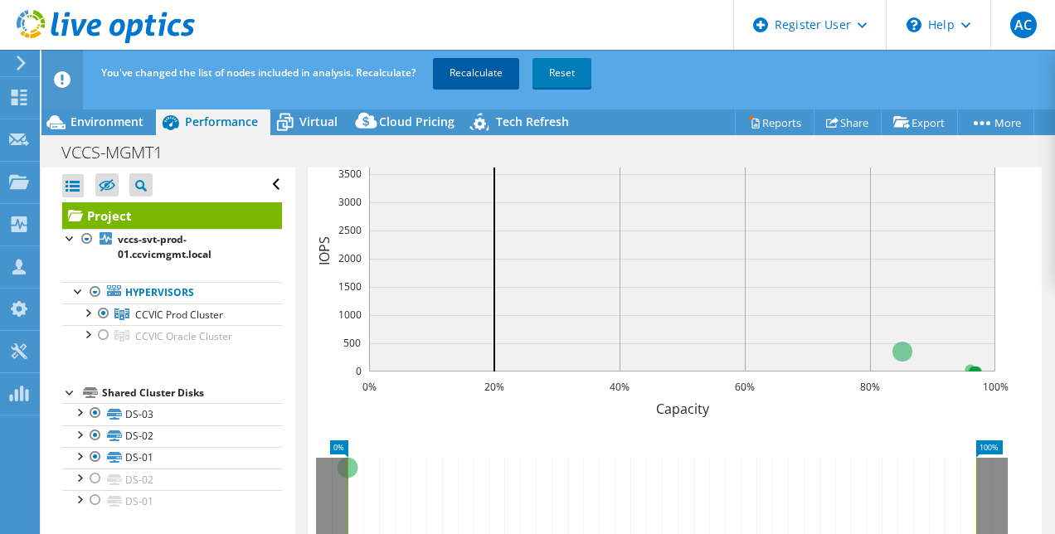
click at [456, 66] on link "Recalculate" at bounding box center [476, 73] width 86 height 30
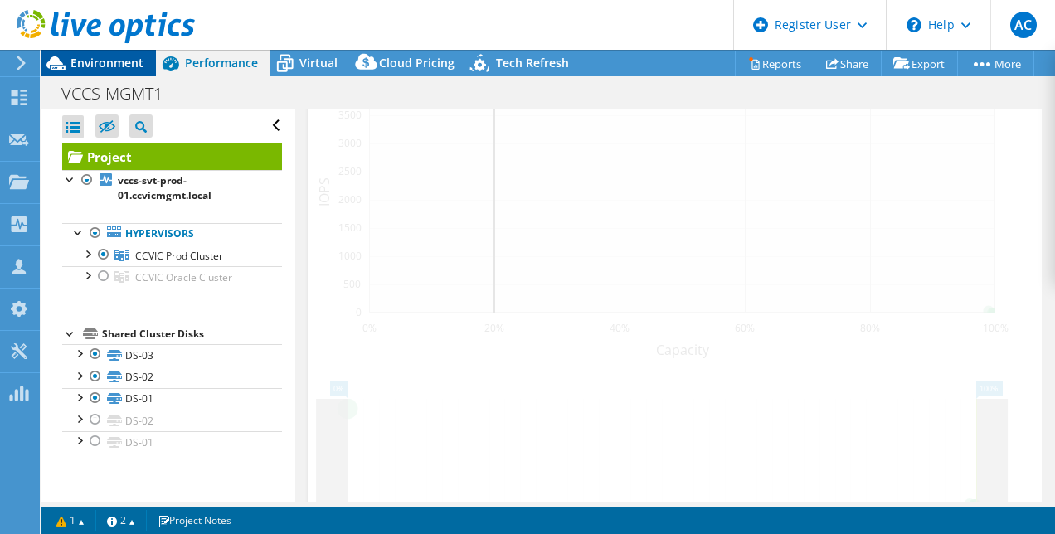
click at [124, 67] on span "Environment" at bounding box center [106, 63] width 73 height 16
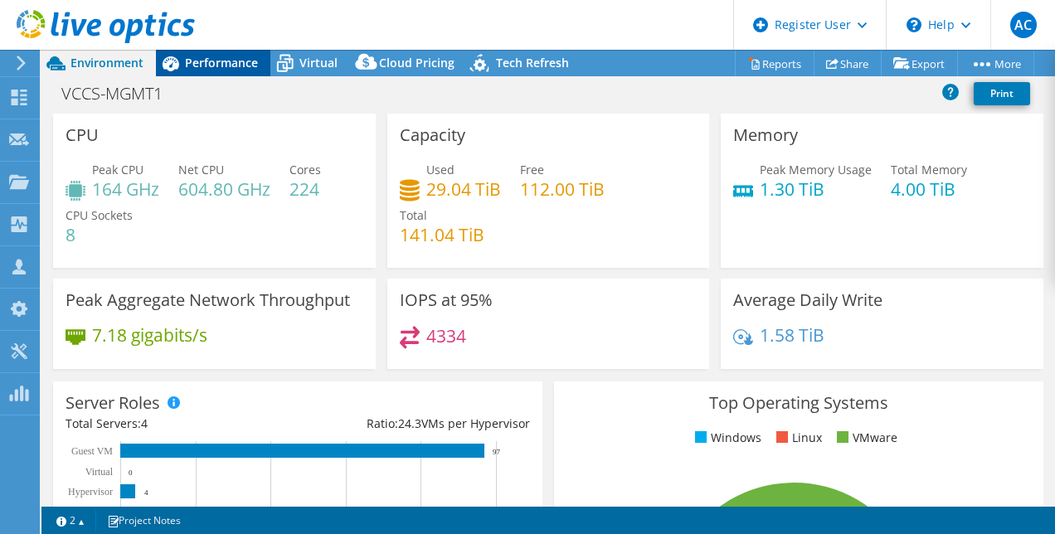
click at [236, 61] on span "Performance" at bounding box center [221, 63] width 73 height 16
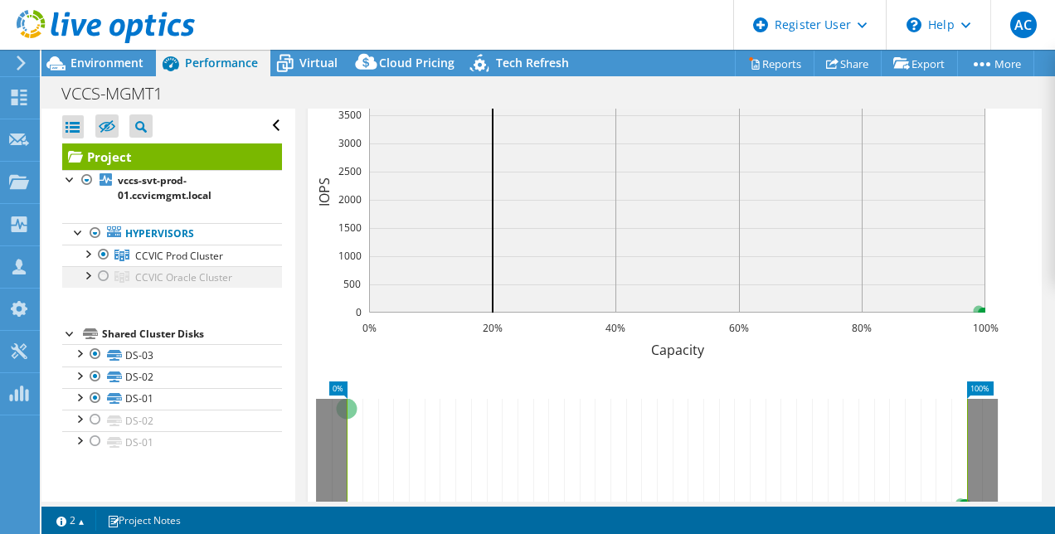
click at [101, 277] on div at bounding box center [103, 276] width 17 height 20
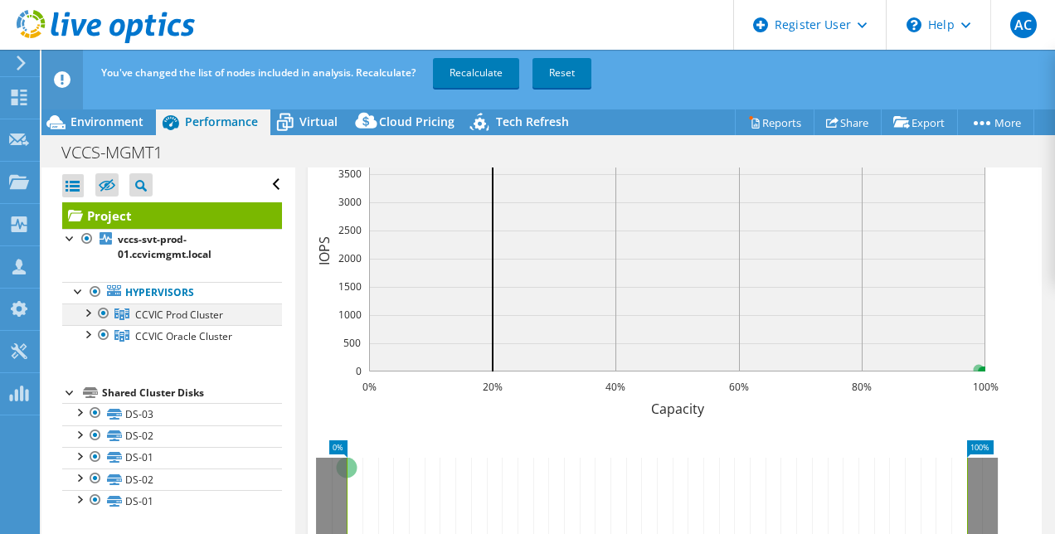
click at [107, 315] on div at bounding box center [103, 314] width 17 height 20
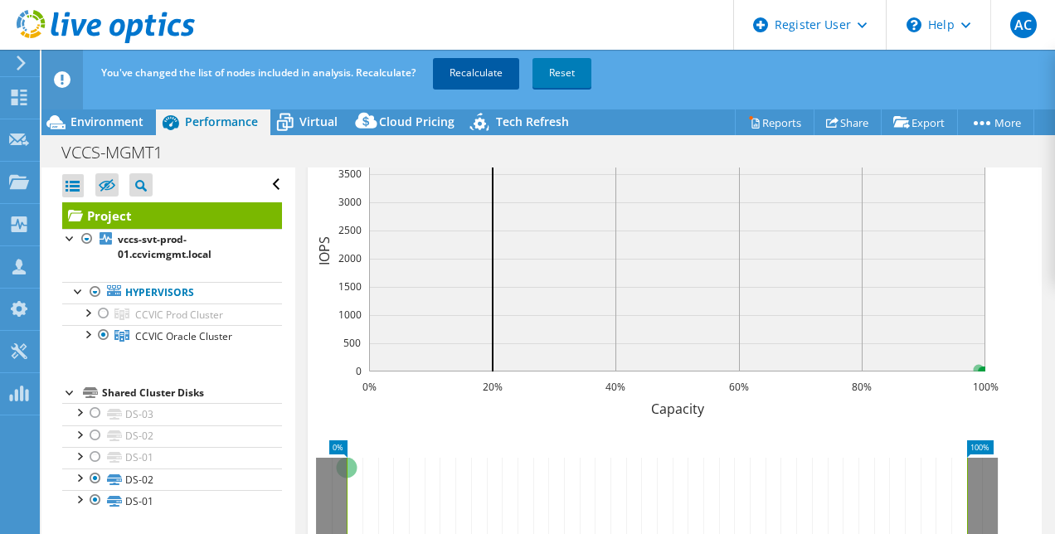
click at [456, 64] on link "Recalculate" at bounding box center [476, 73] width 86 height 30
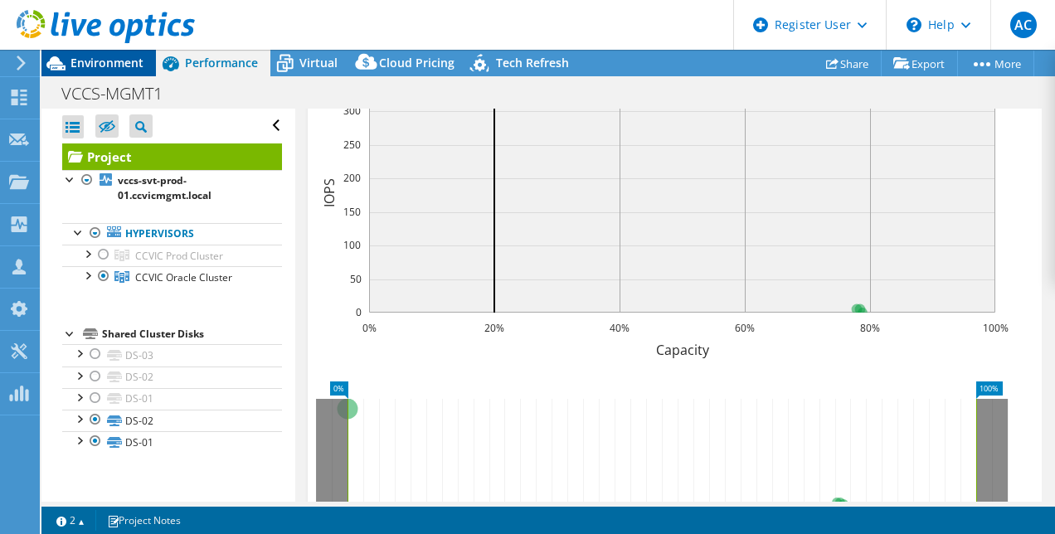
click at [107, 68] on span "Environment" at bounding box center [106, 63] width 73 height 16
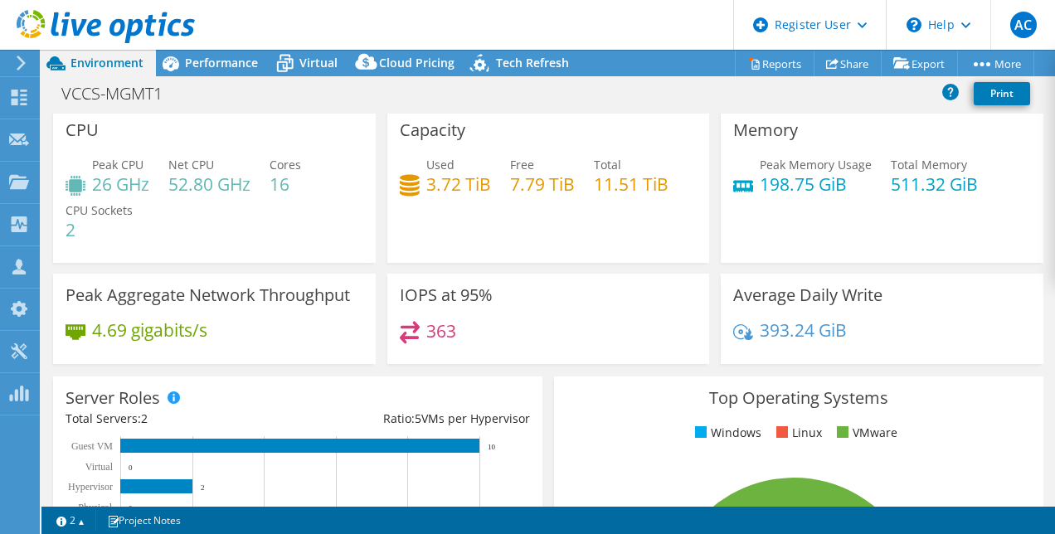
scroll to position [0, 0]
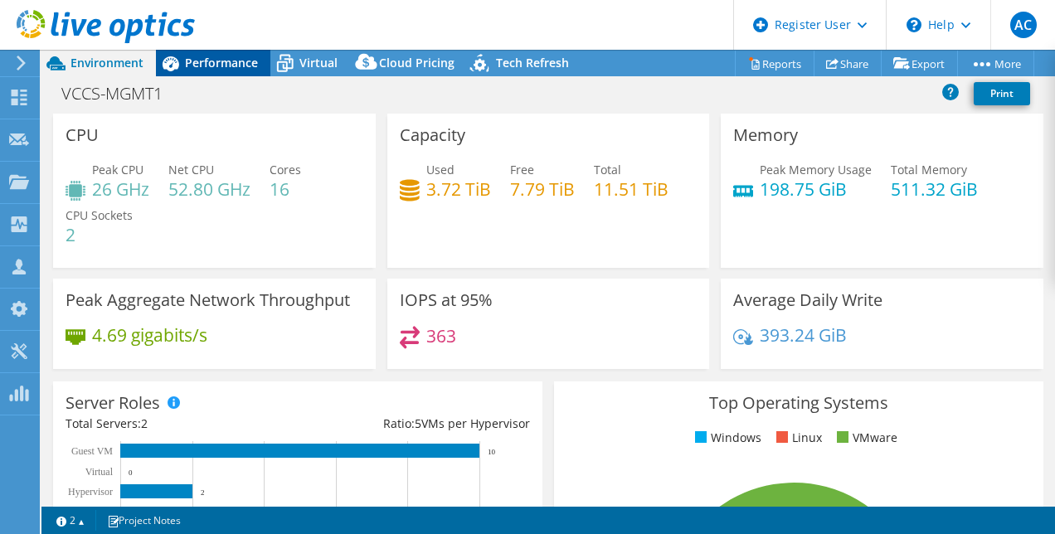
click at [209, 65] on span "Performance" at bounding box center [221, 63] width 73 height 16
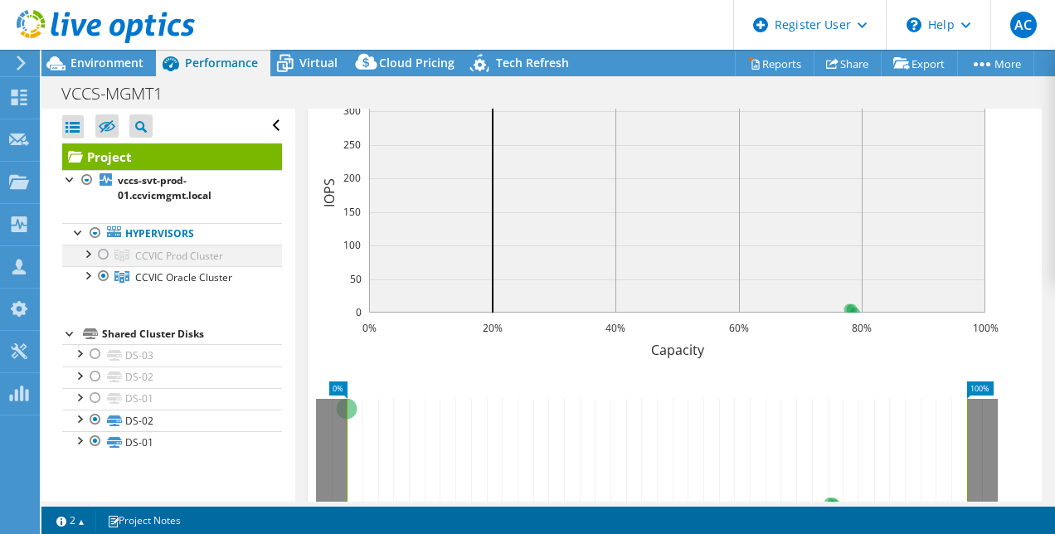
click at [106, 255] on div at bounding box center [103, 255] width 17 height 20
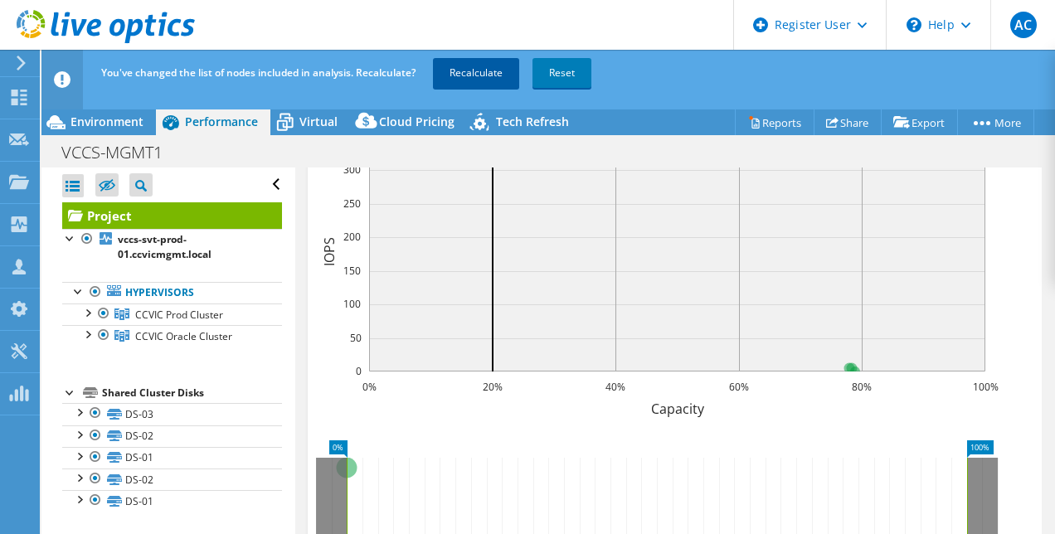
click at [488, 76] on link "Recalculate" at bounding box center [476, 73] width 86 height 30
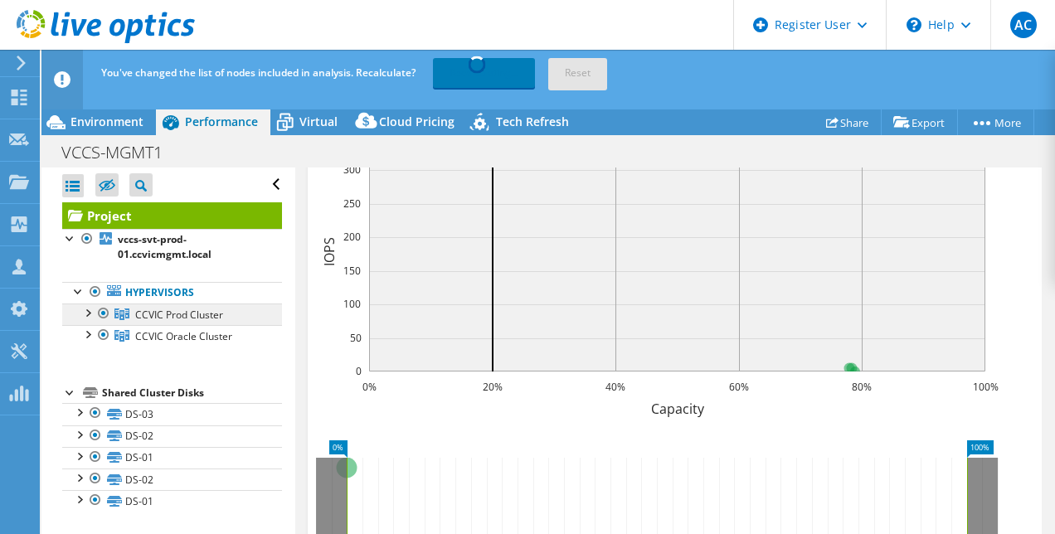
click at [187, 311] on span "CCVIC Prod Cluster" at bounding box center [179, 315] width 88 height 14
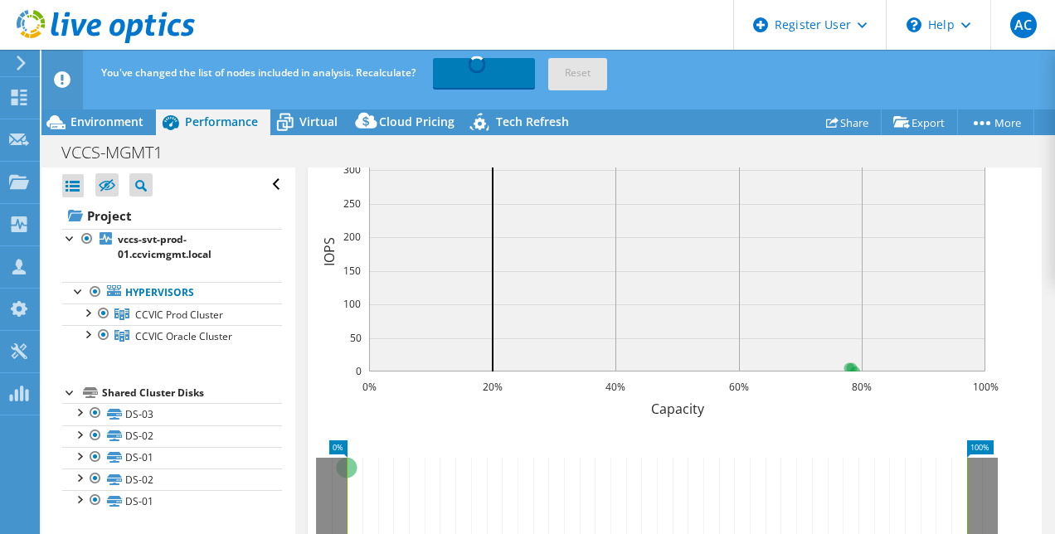
scroll to position [405, 0]
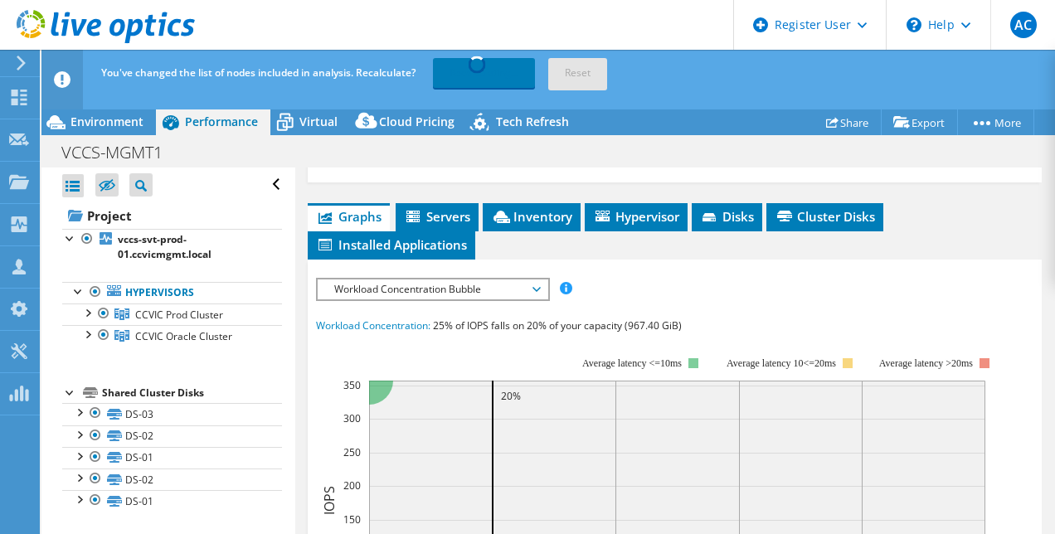
click at [429, 299] on span "Workload Concentration Bubble" at bounding box center [432, 289] width 213 height 20
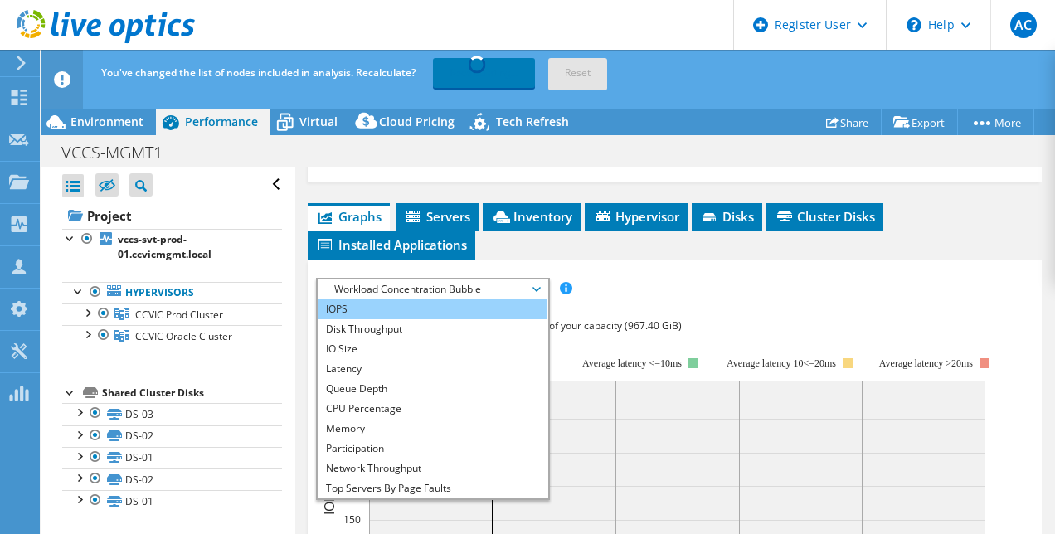
click at [406, 319] on li "IOPS" at bounding box center [433, 309] width 230 height 20
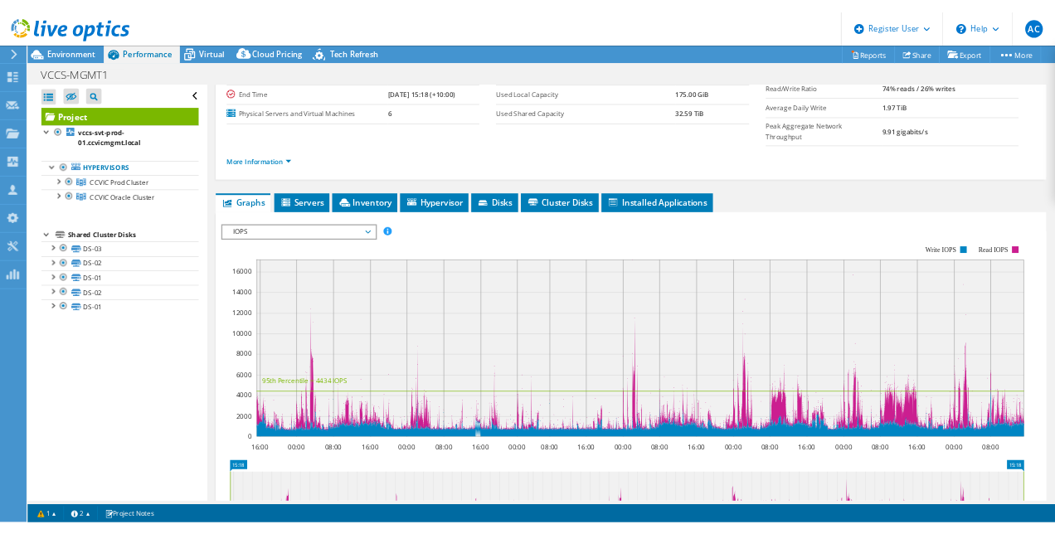
scroll to position [148, 0]
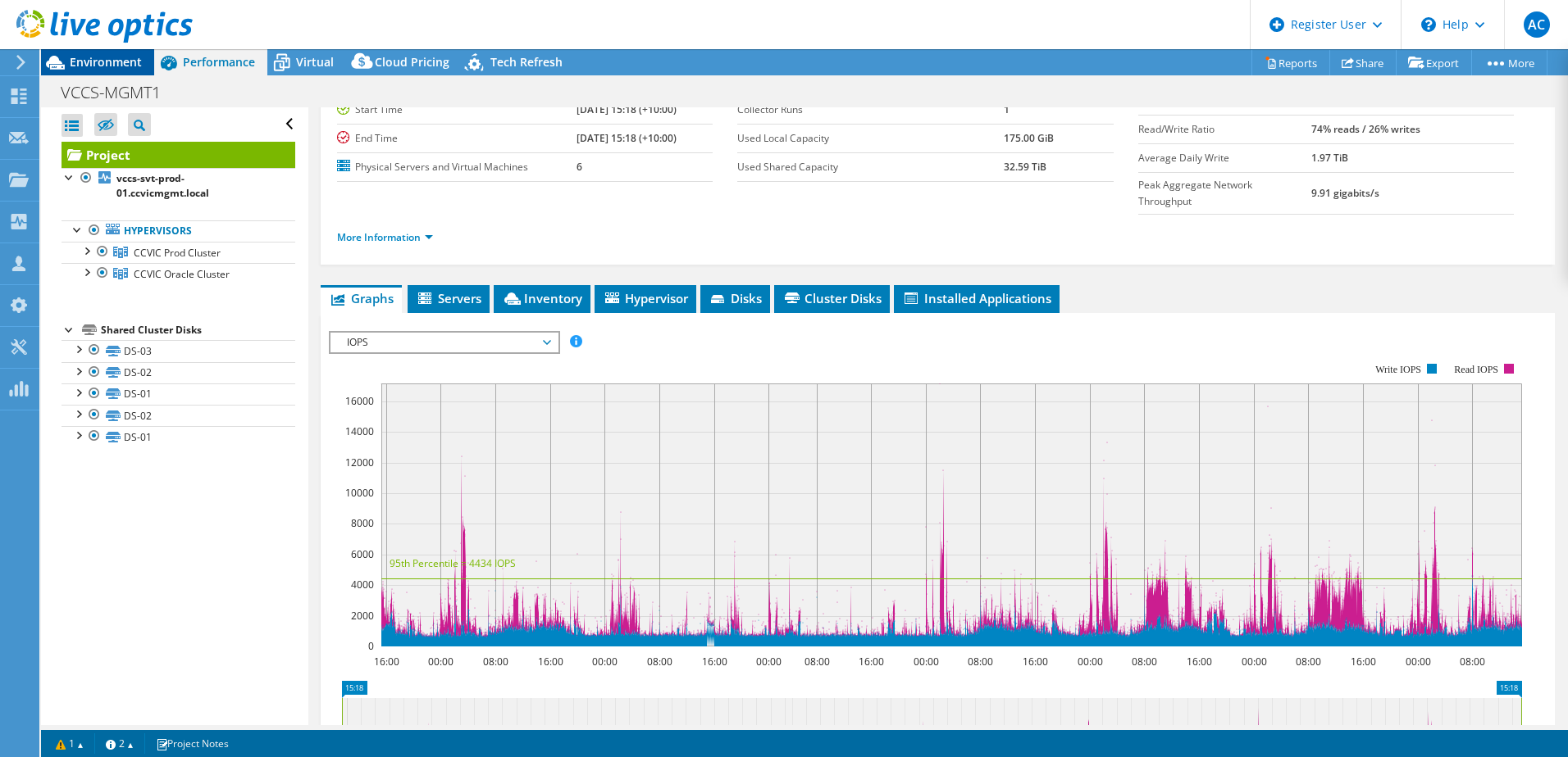
click at [105, 60] on span "Environment" at bounding box center [105, 62] width 72 height 16
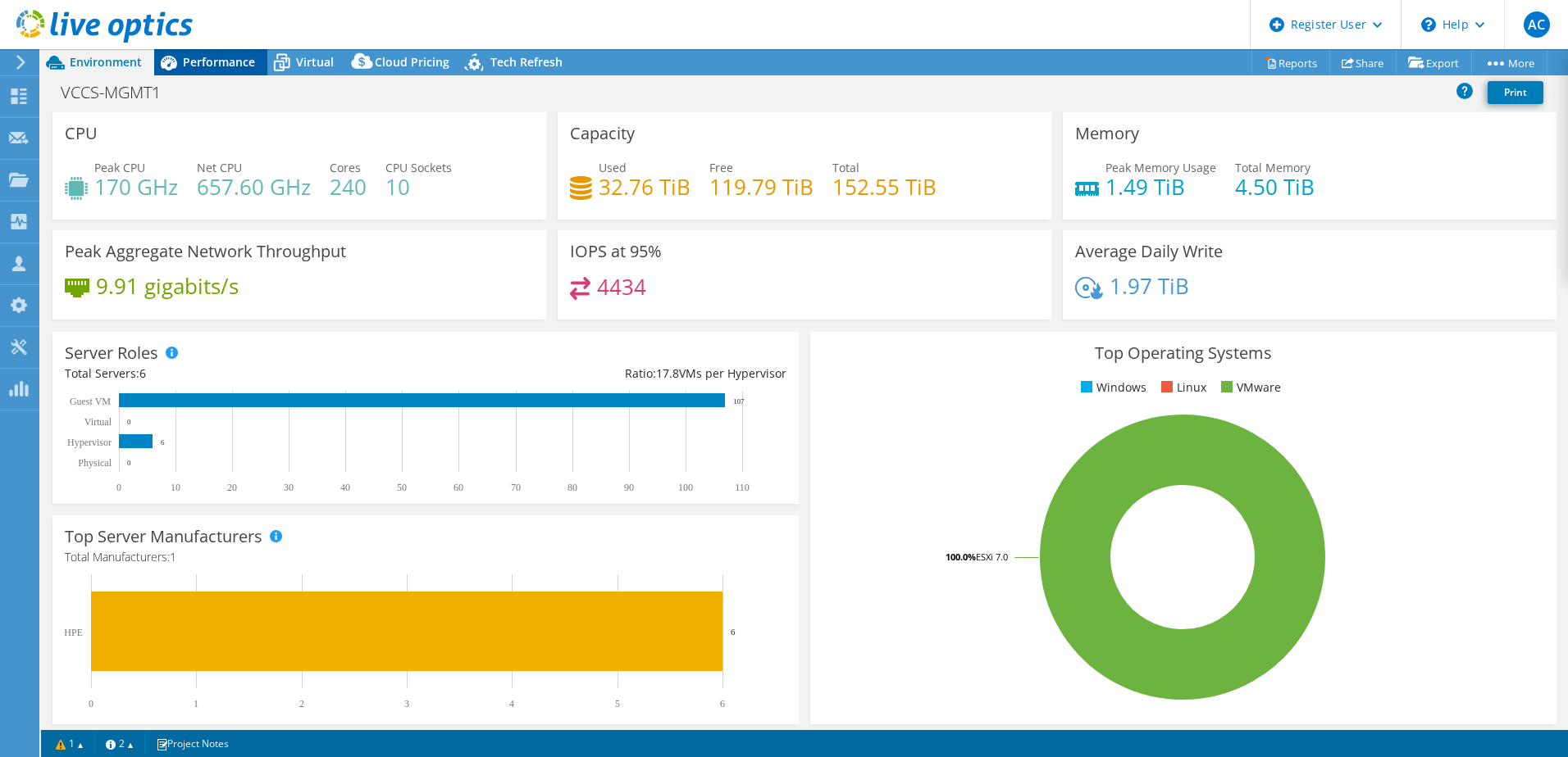
click at [176, 55] on icon at bounding box center [168, 62] width 29 height 29
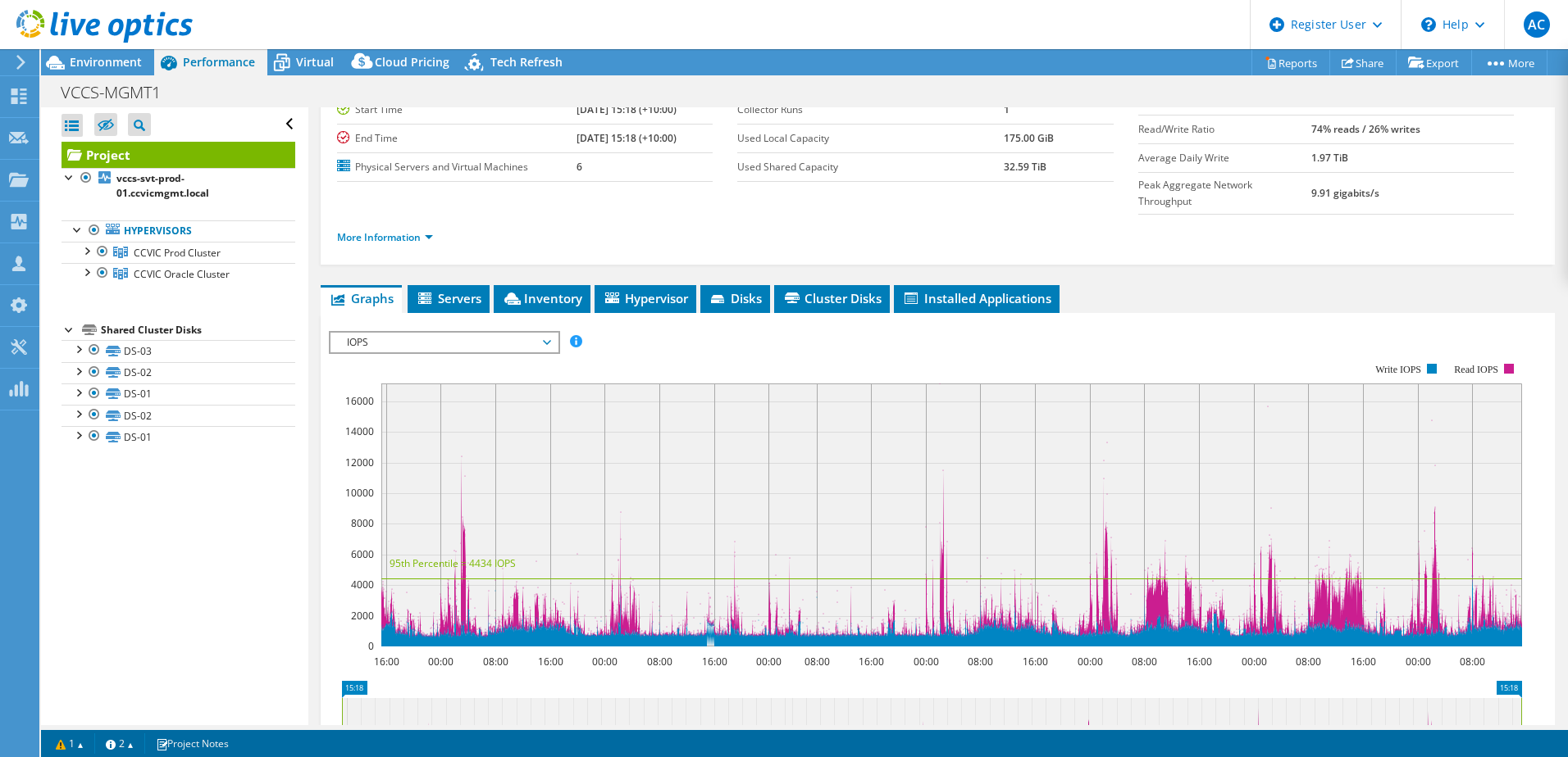
click at [400, 331] on div "IOPS IOPS Disk Throughput IO Size Latency Queue Depth CPU Percentage Memory Pag…" at bounding box center [445, 342] width 231 height 23
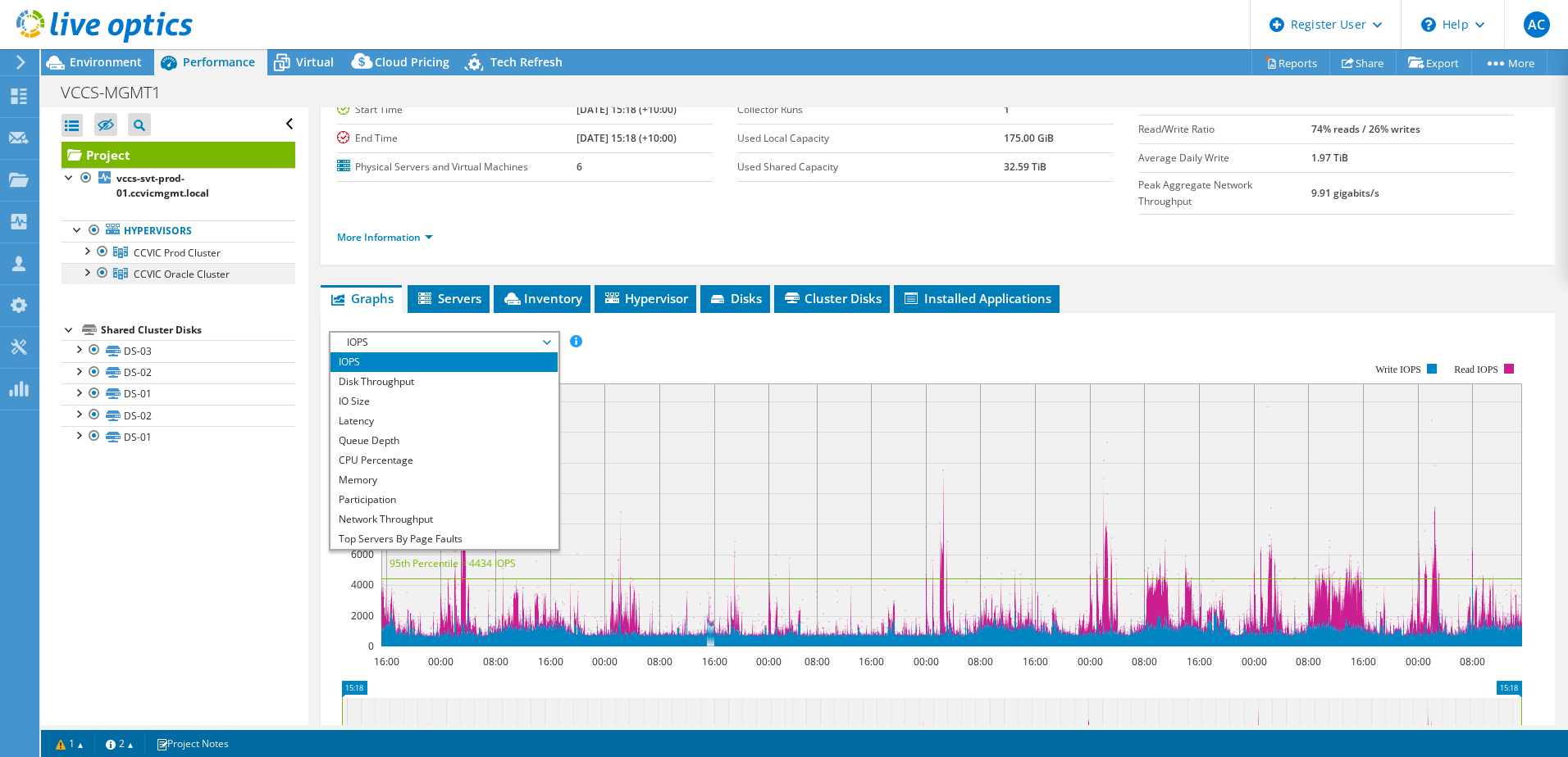
click at [191, 279] on span "CCVIC Oracle Cluster" at bounding box center [181, 274] width 96 height 14
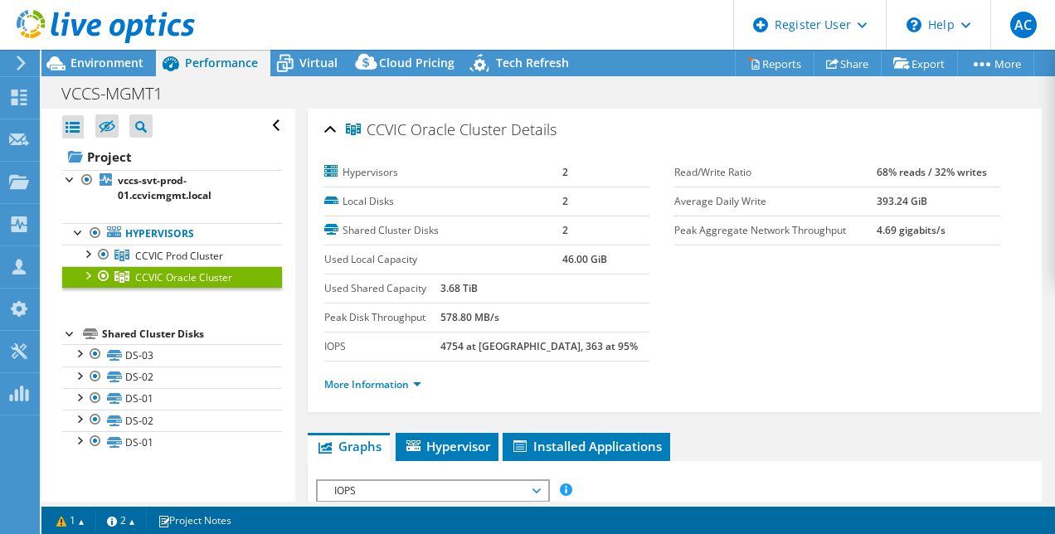
select select "Australia"
select select "AUD"
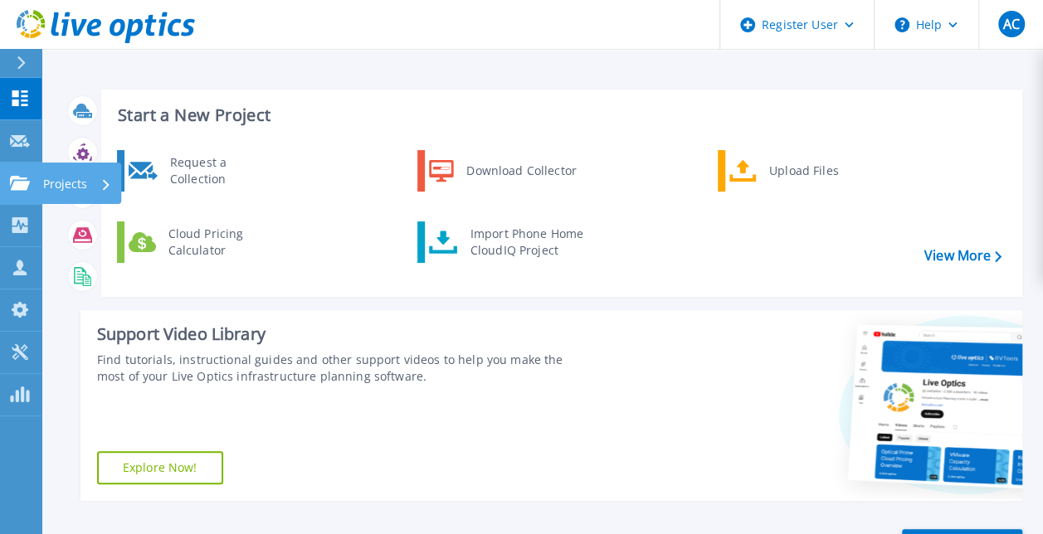
click at [22, 173] on link "Projects Projects" at bounding box center [20, 184] width 41 height 42
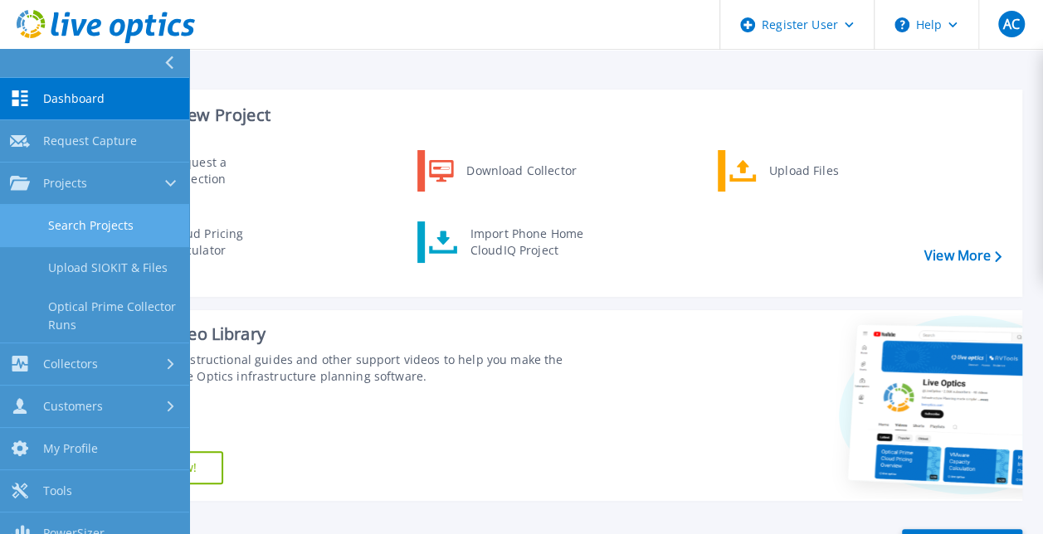
click at [116, 231] on link "Search Projects" at bounding box center [94, 226] width 189 height 42
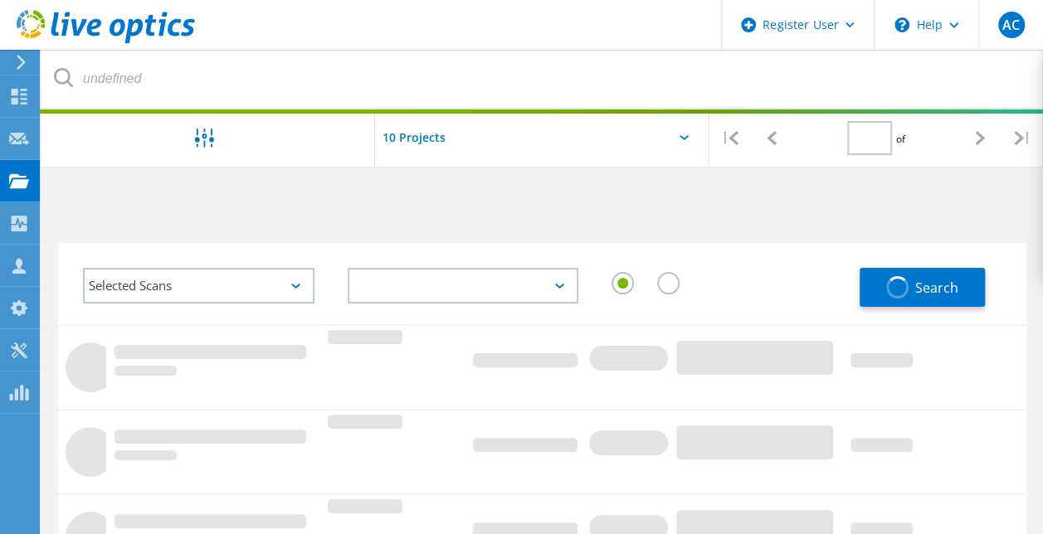
type input "1"
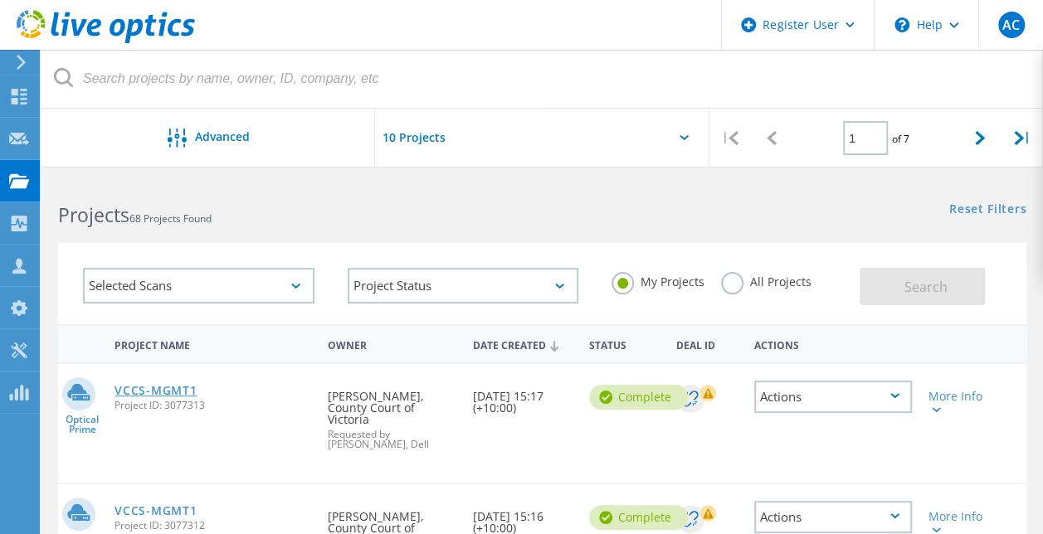
click at [169, 385] on link "VCCS-MGMT1" at bounding box center [155, 391] width 82 height 12
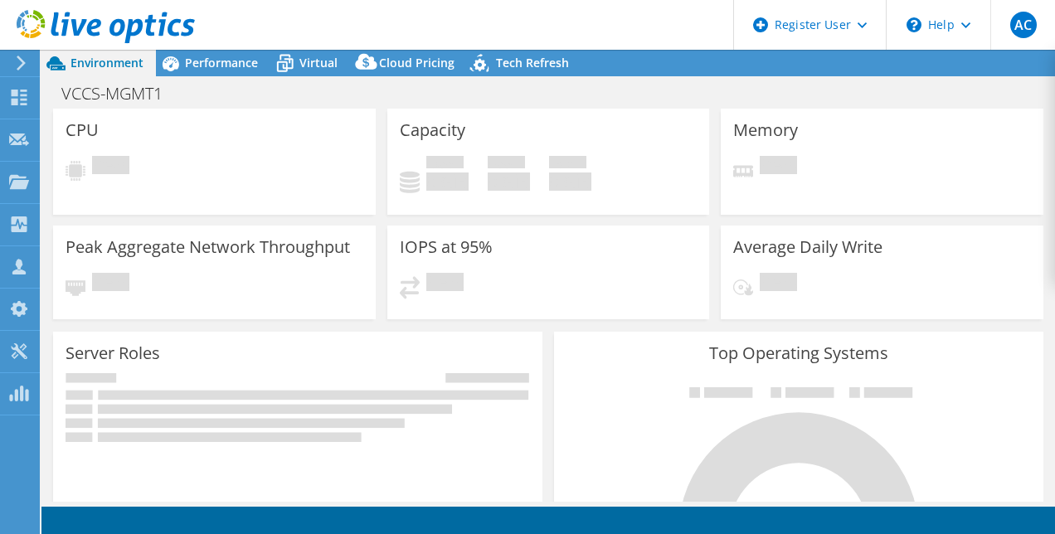
select select "Australia"
select select "USD"
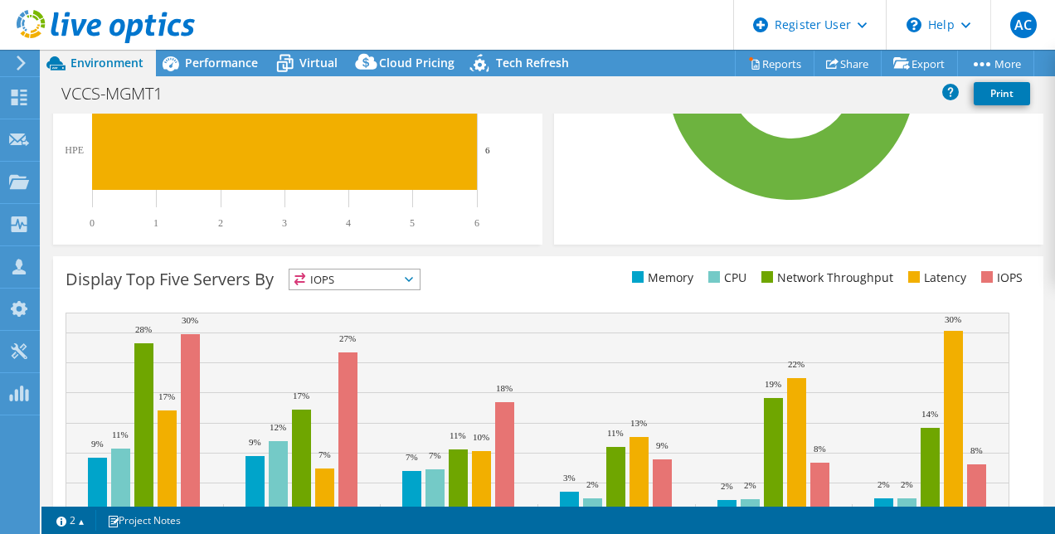
scroll to position [617, 0]
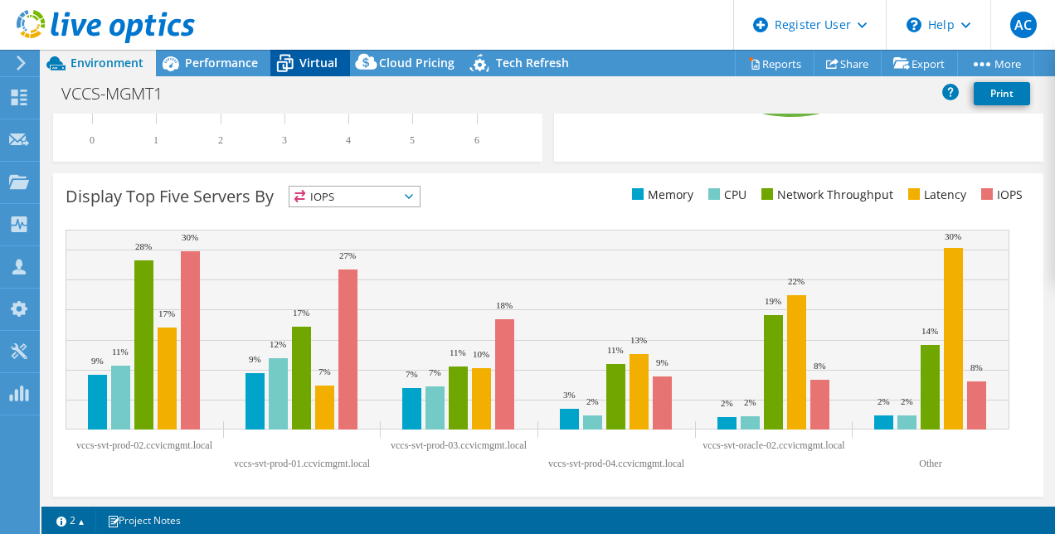
click at [311, 68] on span "Virtual" at bounding box center [318, 63] width 38 height 16
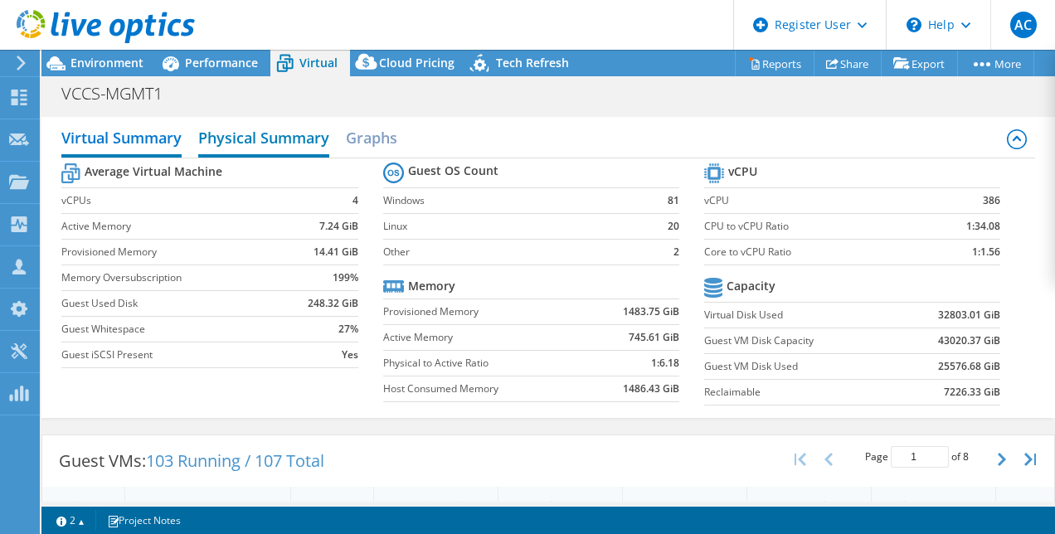
click at [325, 136] on h2 "Physical Summary" at bounding box center [263, 139] width 131 height 36
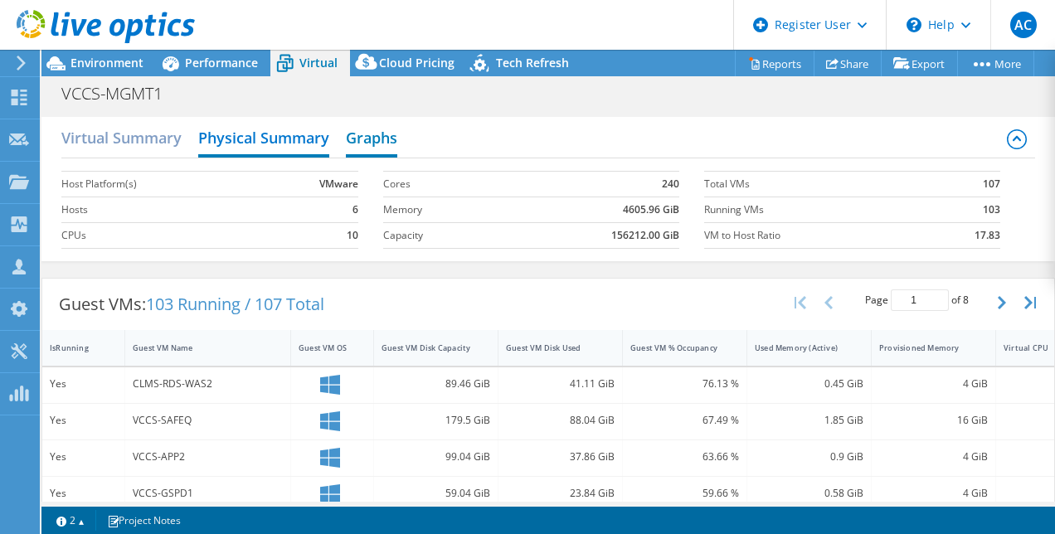
click at [374, 143] on h2 "Graphs" at bounding box center [371, 139] width 51 height 36
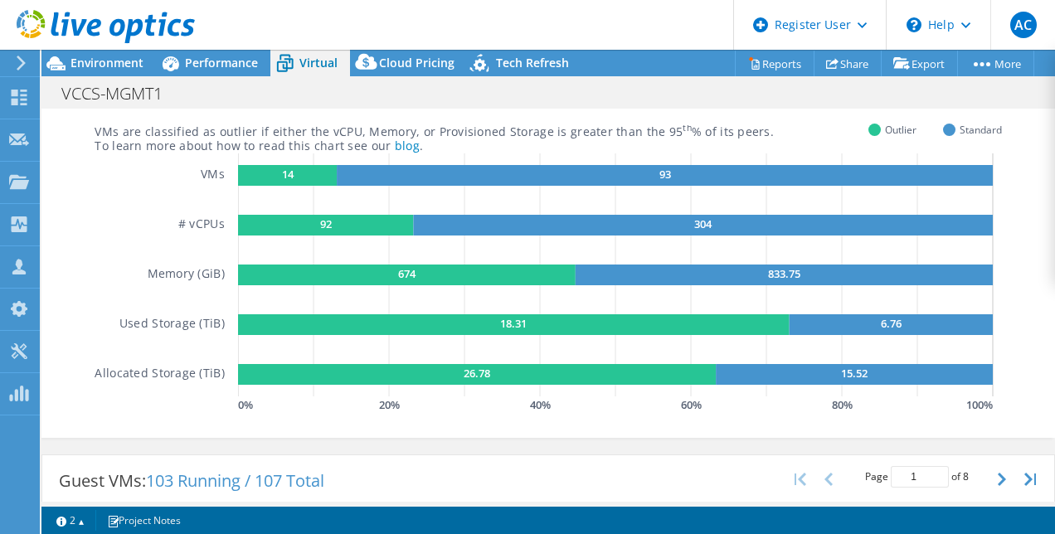
scroll to position [83, 0]
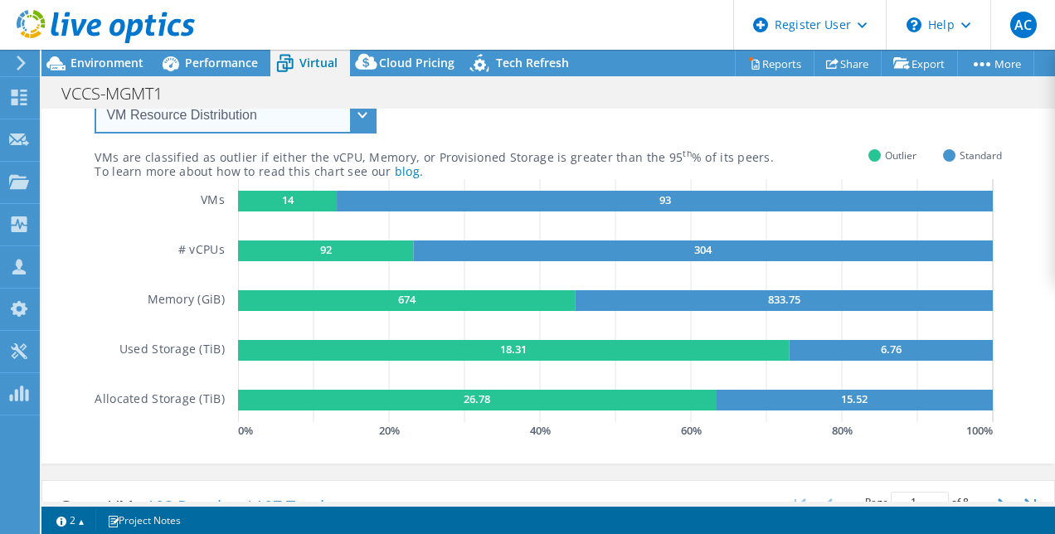
click at [359, 123] on select "VM Resource Distribution Provisioning Contrast Over Provisioning" at bounding box center [236, 114] width 282 height 37
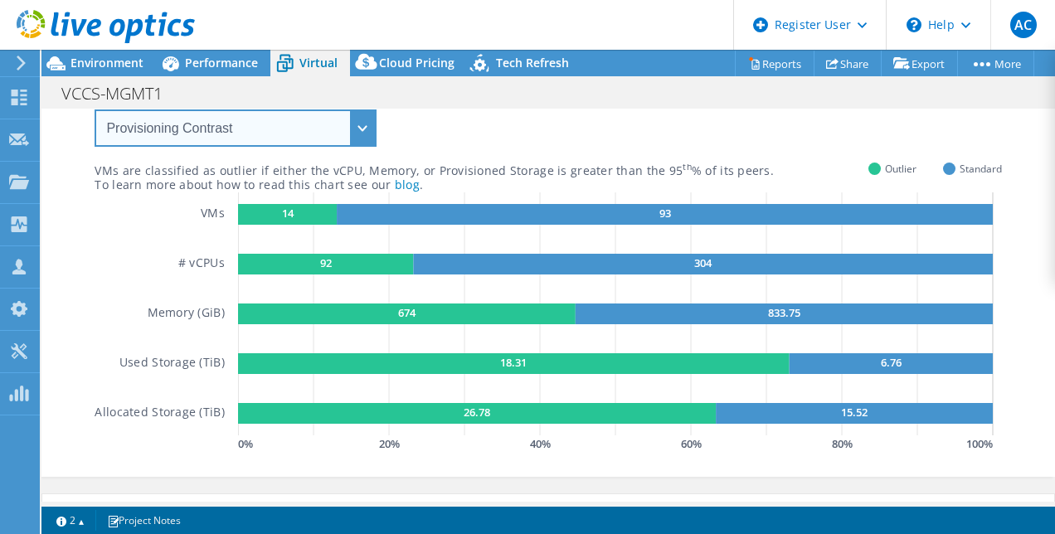
click at [95, 109] on select "VM Resource Distribution Provisioning Contrast Over Provisioning" at bounding box center [236, 127] width 282 height 37
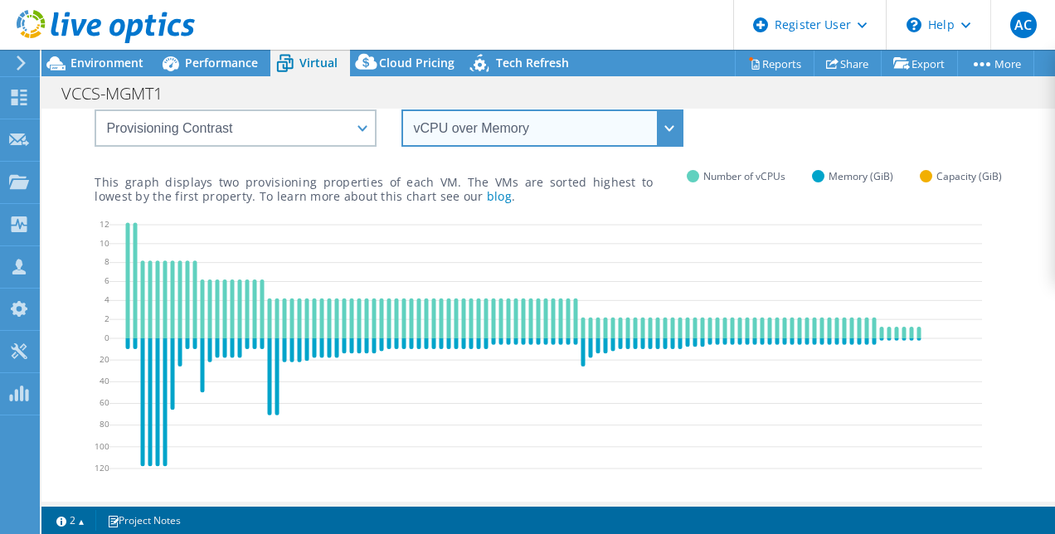
click at [565, 134] on select "vCPU over Memory vCPU over Capacity Memory over vCPU Memory over Capacity Capac…" at bounding box center [542, 127] width 282 height 37
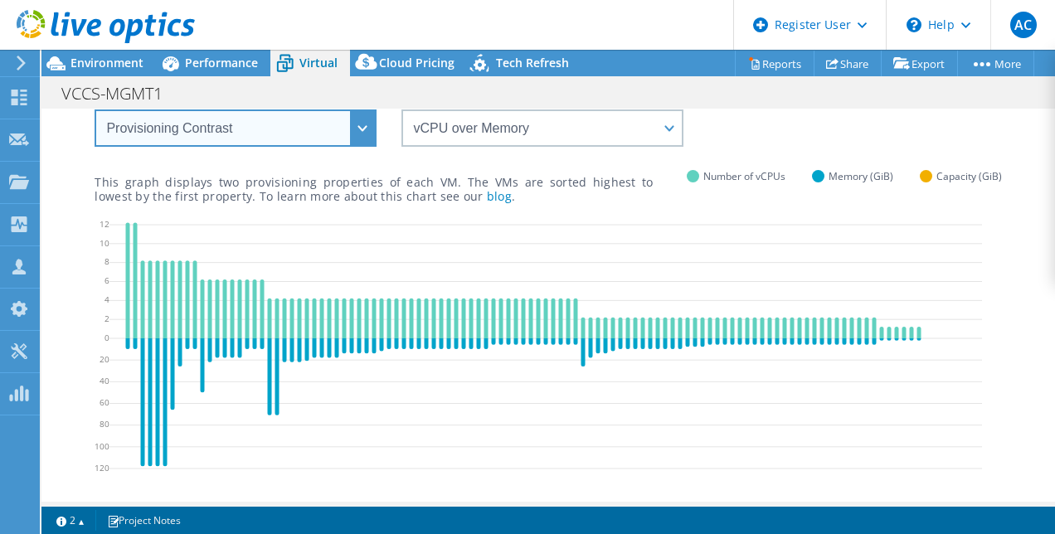
click at [338, 126] on select "VM Resource Distribution Provisioning Contrast Over Provisioning" at bounding box center [236, 127] width 282 height 37
select select "Over Provisioning"
click at [95, 109] on select "VM Resource Distribution Provisioning Contrast Over Provisioning" at bounding box center [236, 127] width 282 height 37
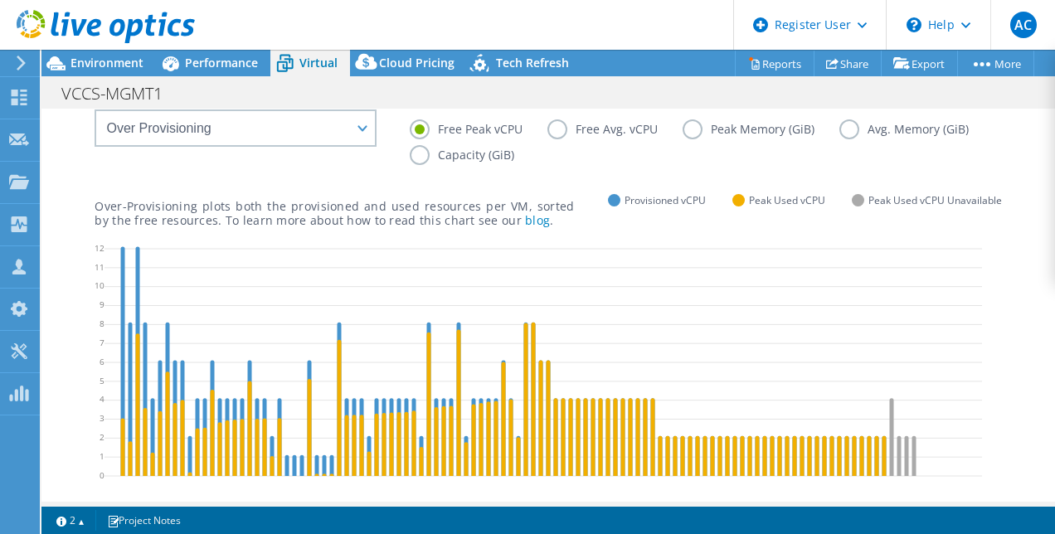
click at [304, 173] on div "Over-Provisioning plots both the provisioned and used resources per VM, sorted …" at bounding box center [548, 199] width 906 height 56
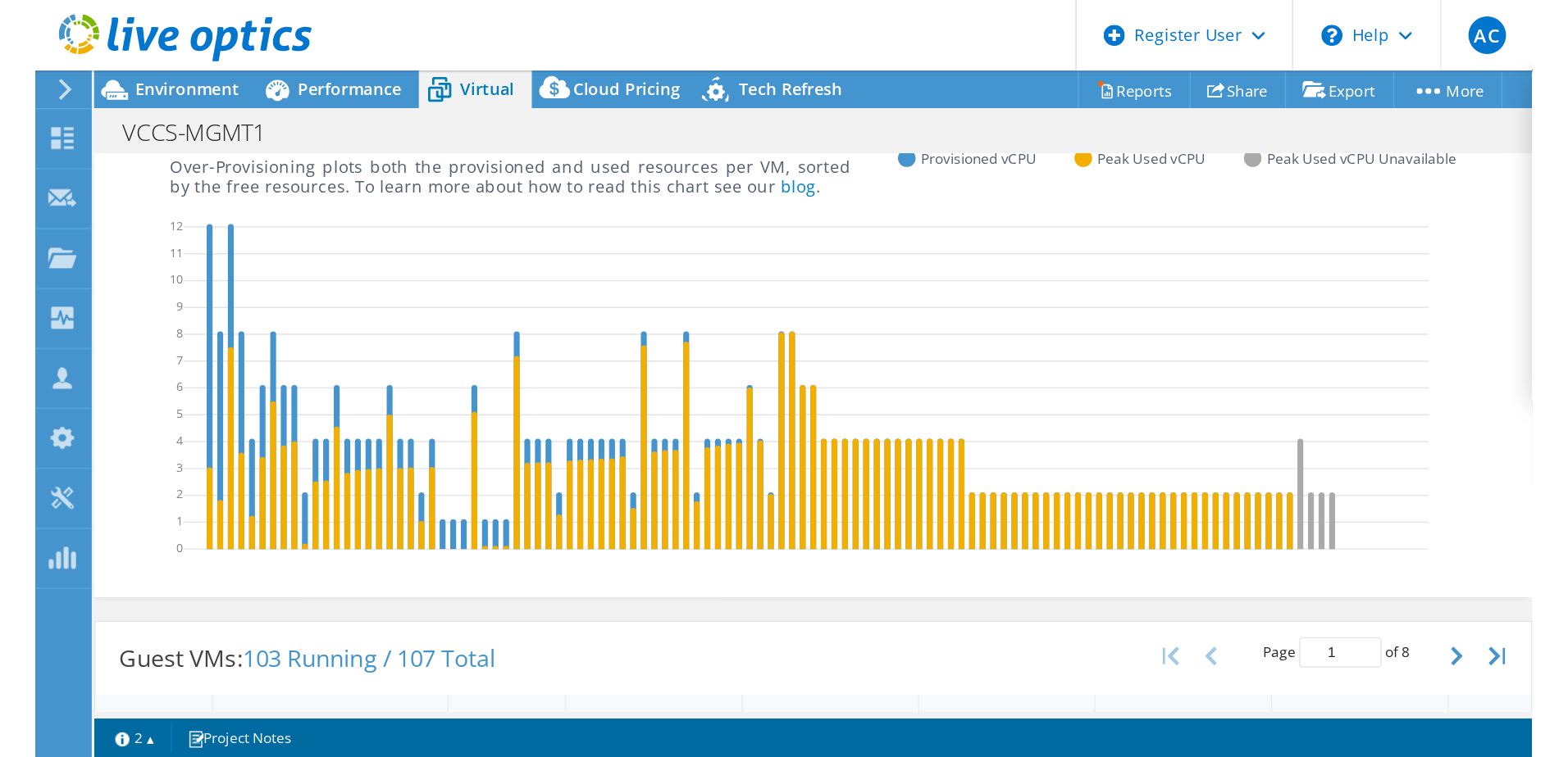
scroll to position [0, 0]
